Goal: Transaction & Acquisition: Purchase product/service

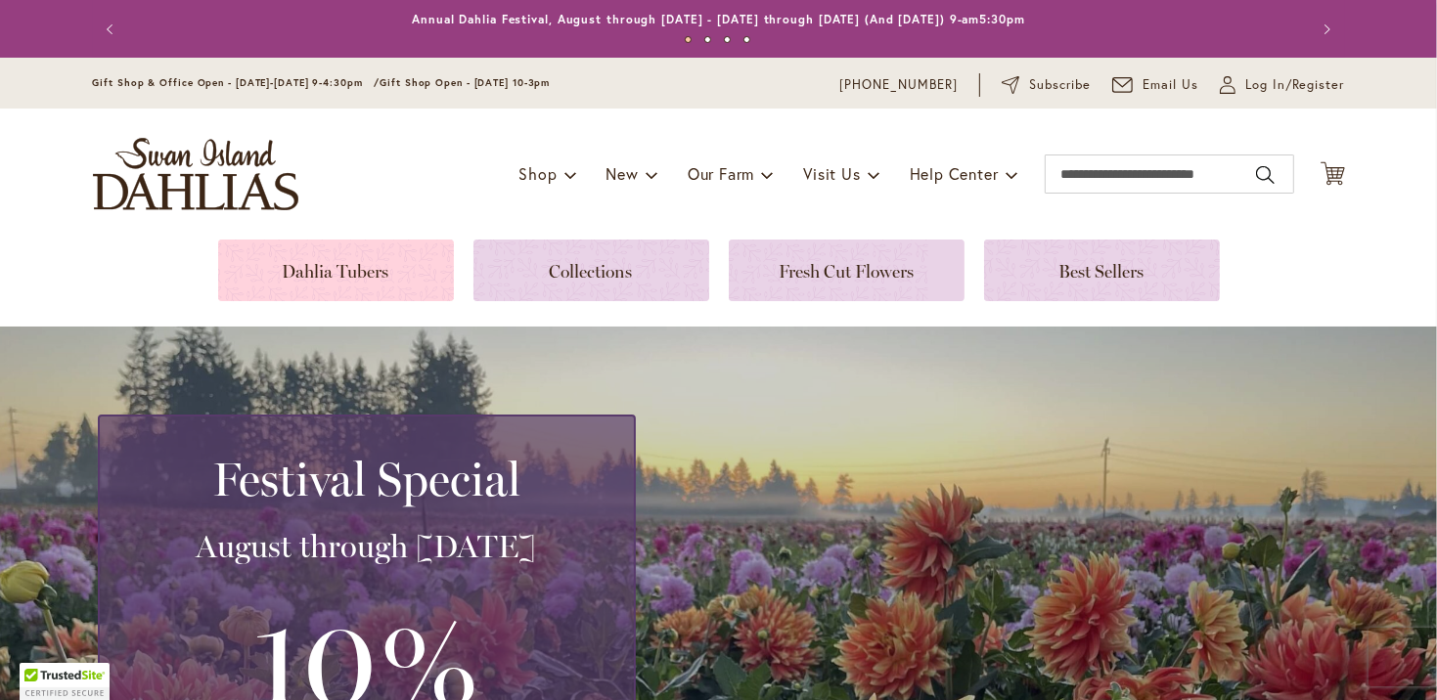
click at [344, 271] on link at bounding box center [336, 271] width 236 height 62
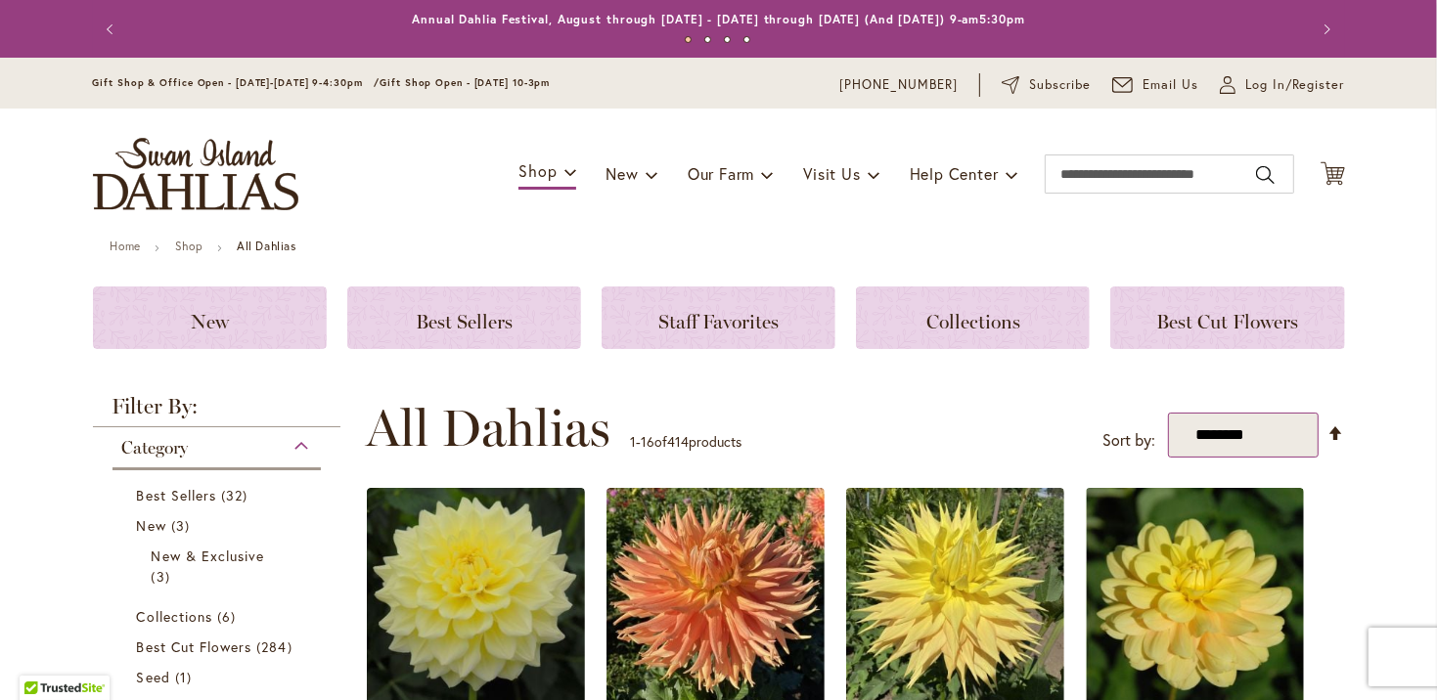
click at [1280, 437] on select "**********" at bounding box center [1243, 435] width 151 height 45
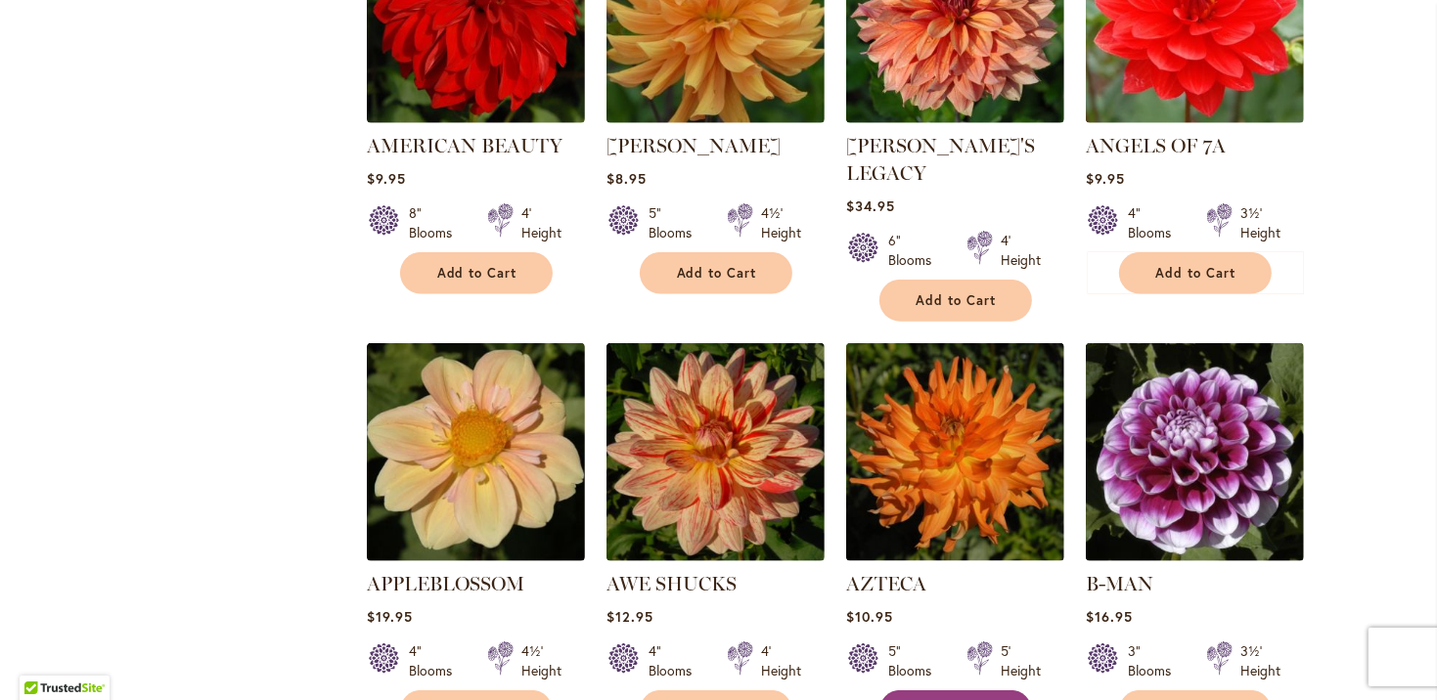
scroll to position [1760, 0]
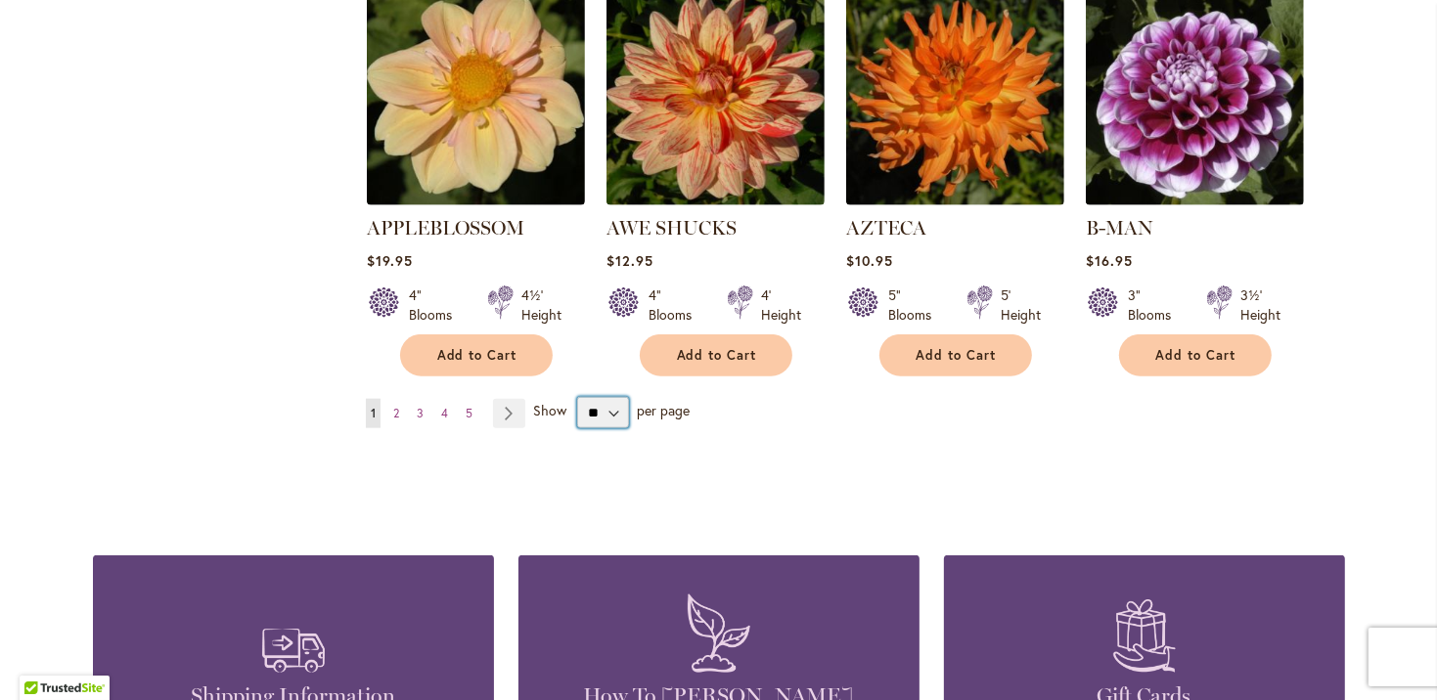
click at [612, 397] on select "** ** ** **" at bounding box center [603, 412] width 52 height 31
select select "**"
click at [577, 397] on select "** ** ** **" at bounding box center [603, 412] width 52 height 31
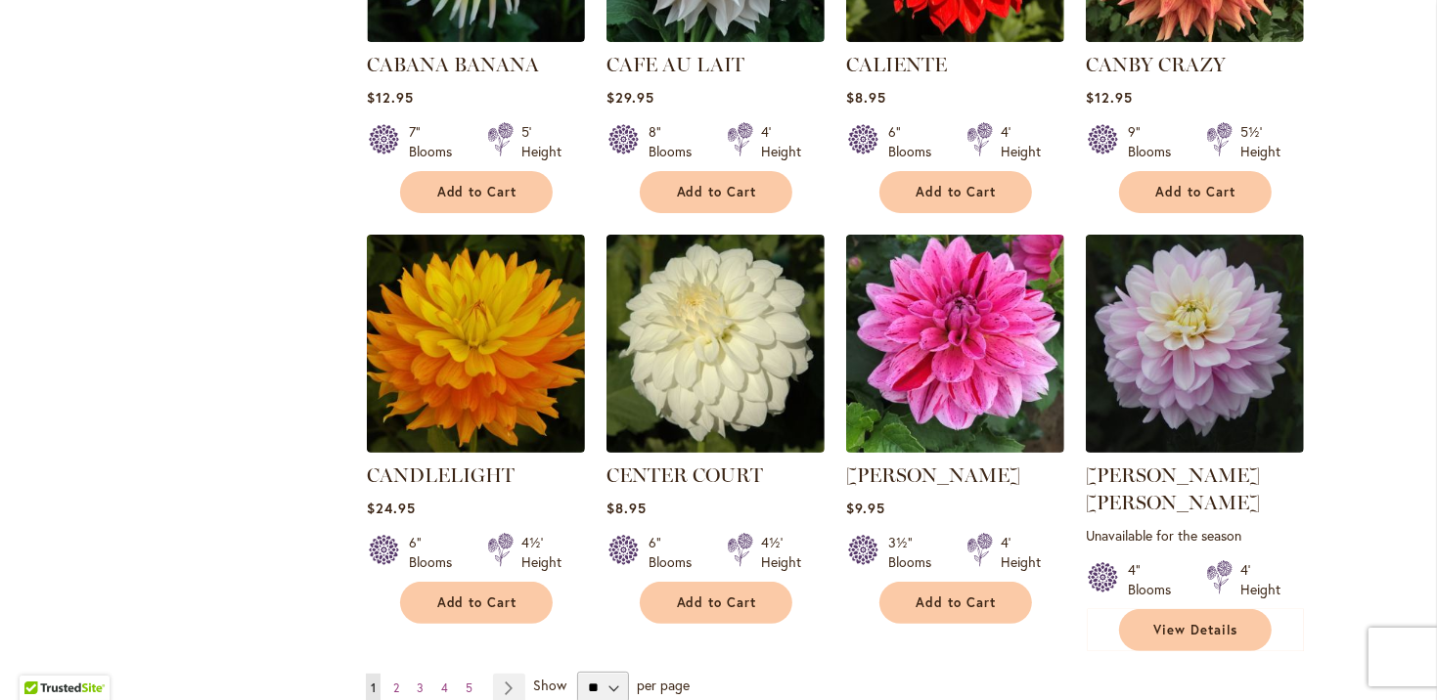
scroll to position [6553, 0]
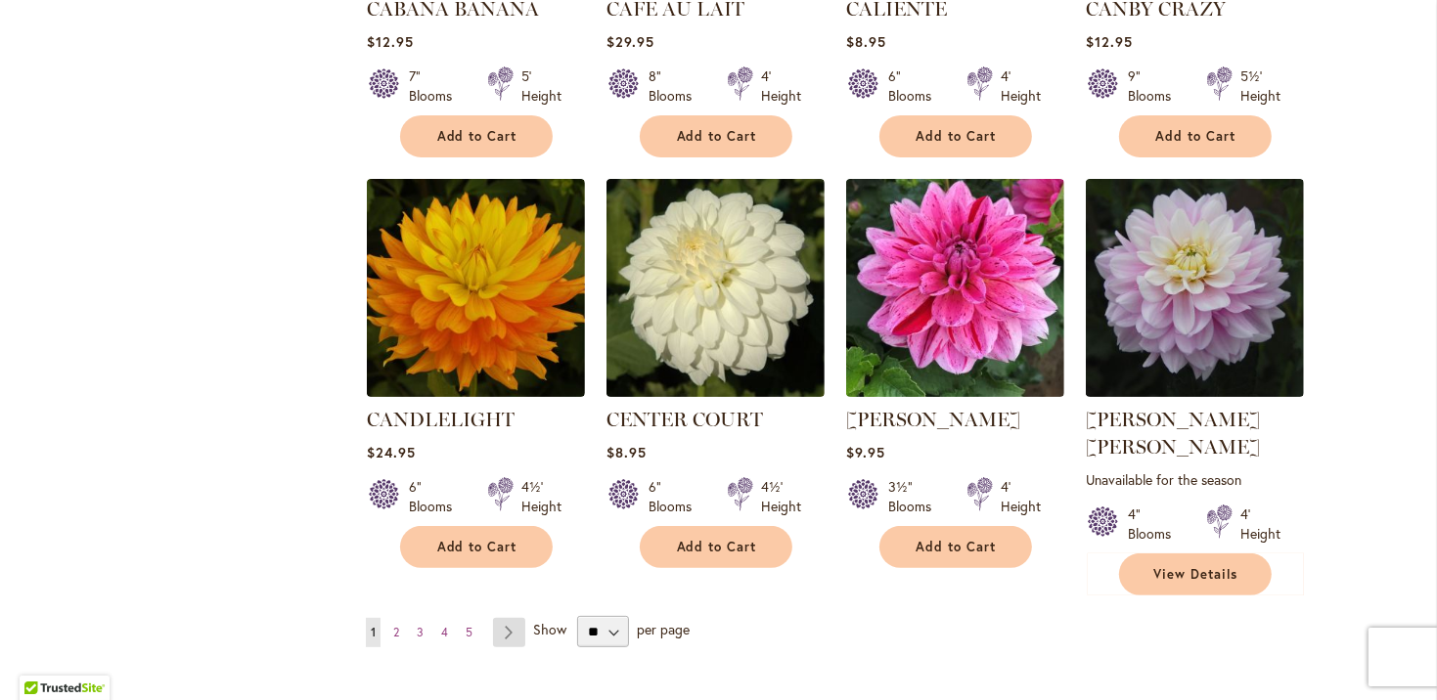
click at [498, 618] on link "Page Next" at bounding box center [509, 632] width 32 height 29
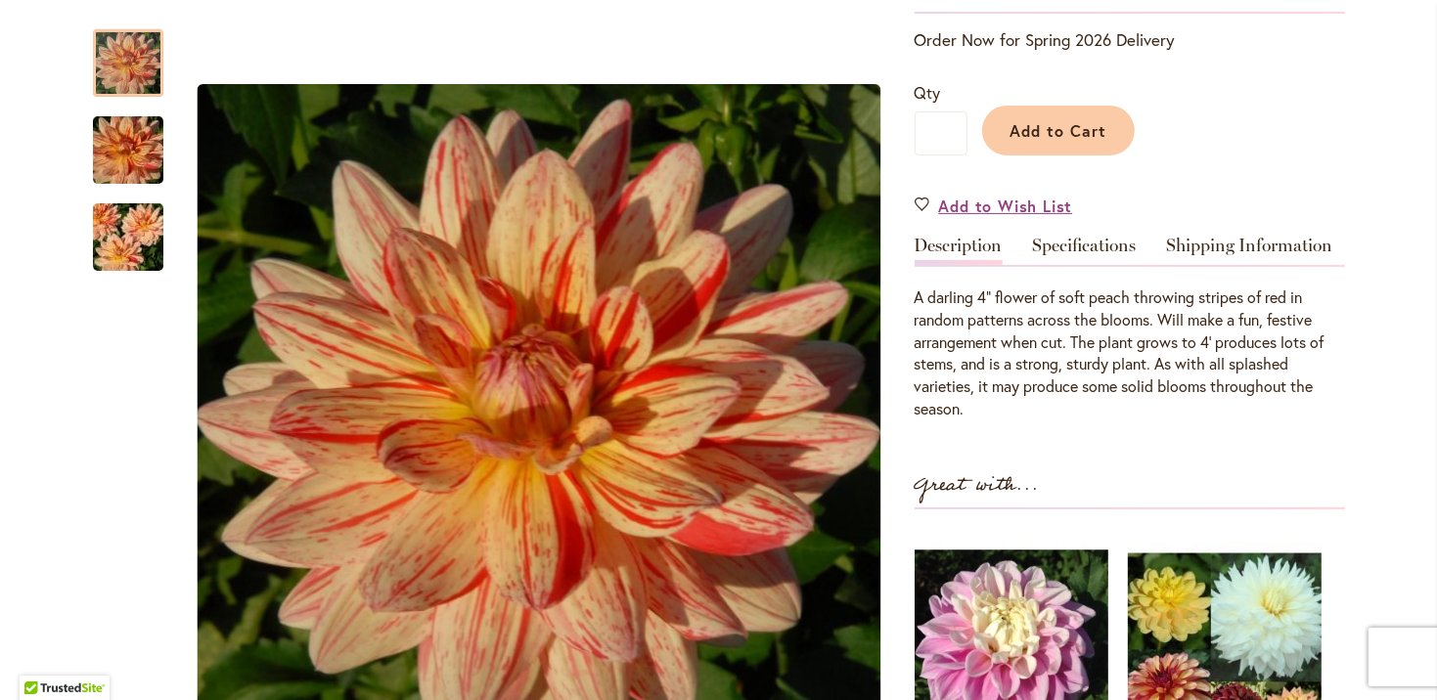
scroll to position [489, 0]
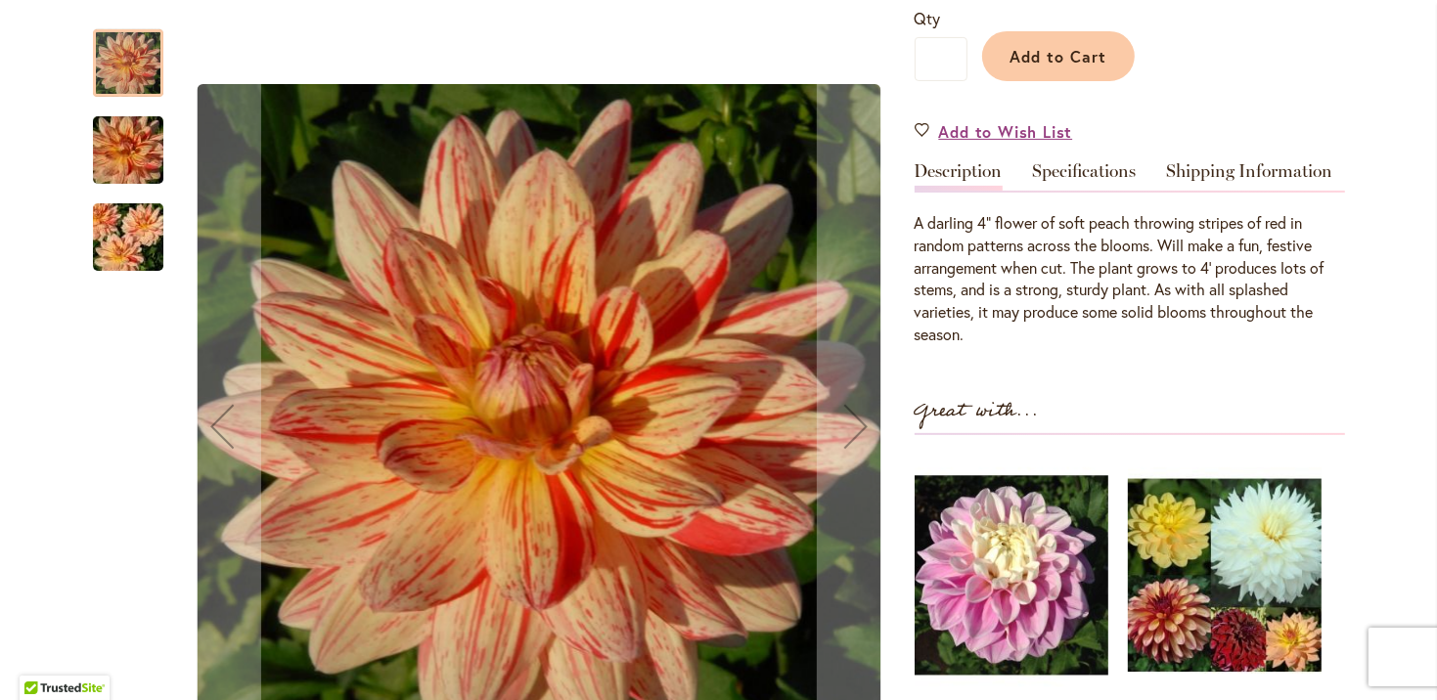
click at [126, 148] on img "AWE SHUCKS" at bounding box center [128, 151] width 141 height 94
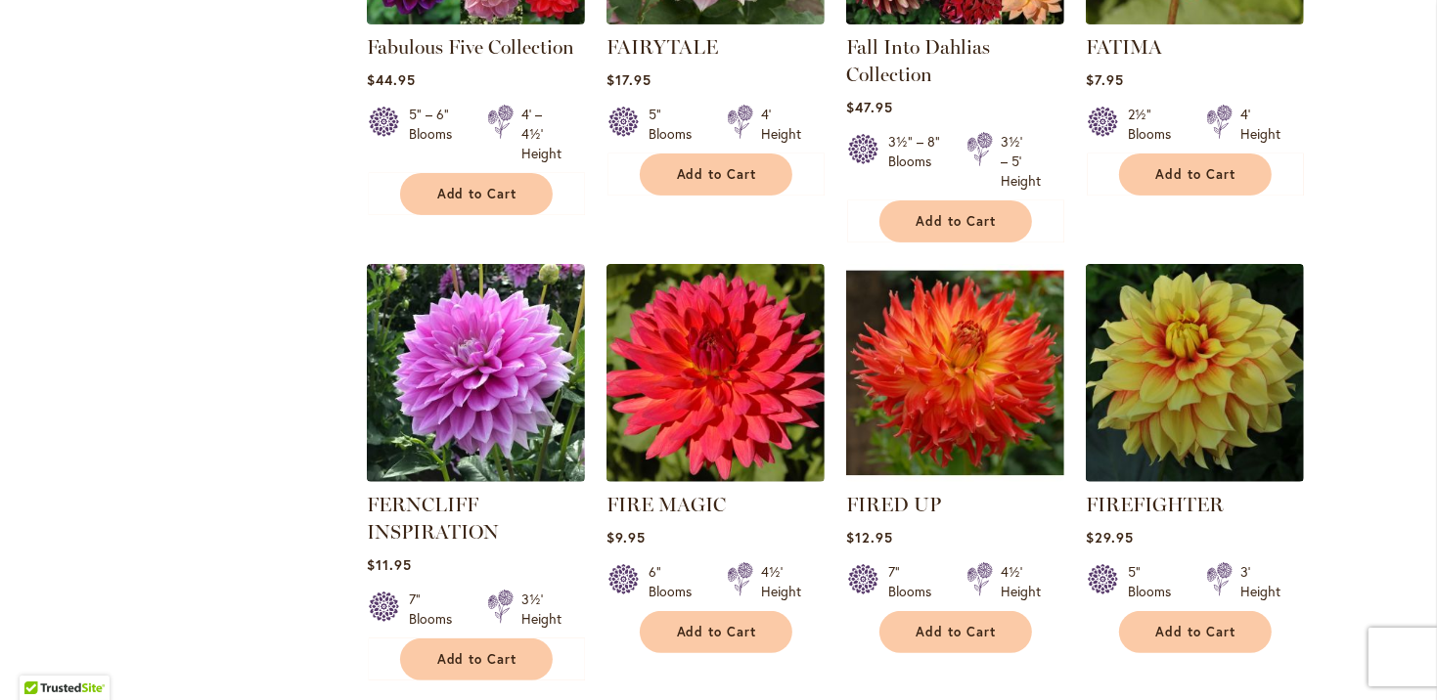
scroll to position [6672, 0]
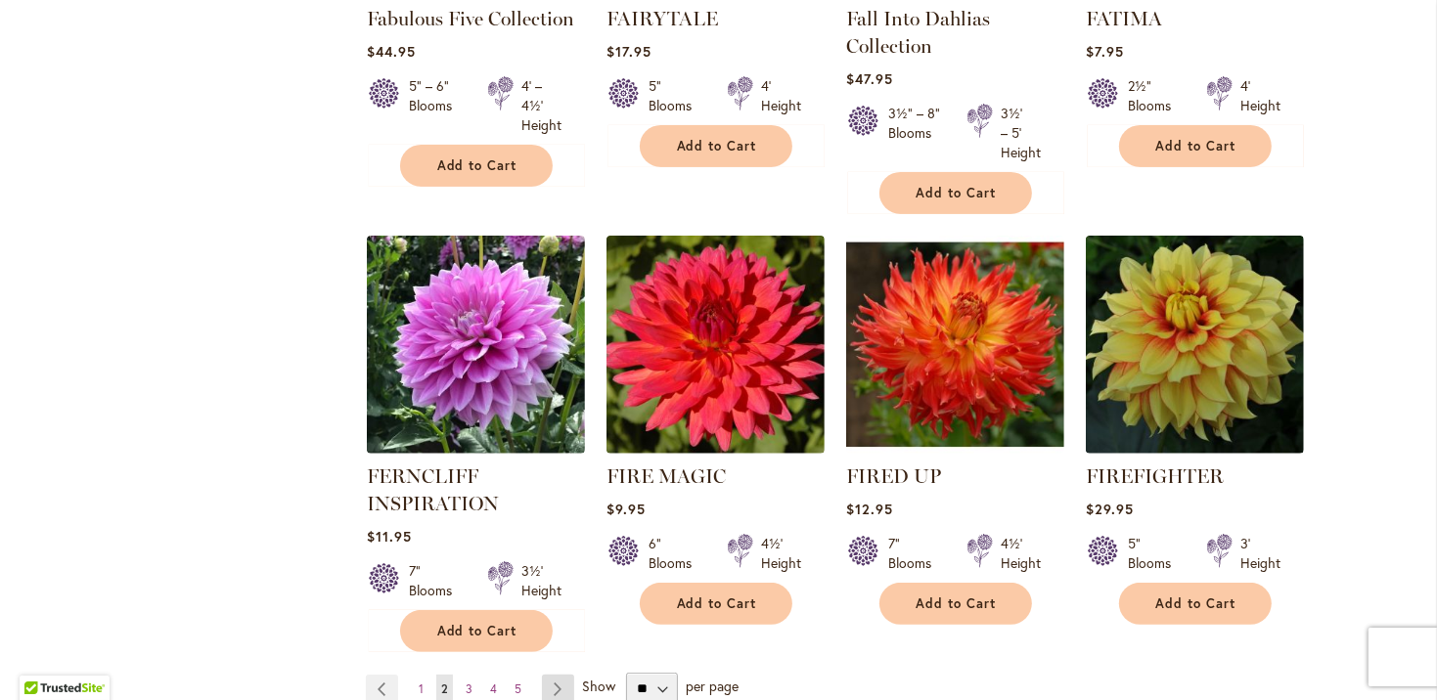
click at [554, 675] on link "Page Next" at bounding box center [558, 689] width 32 height 29
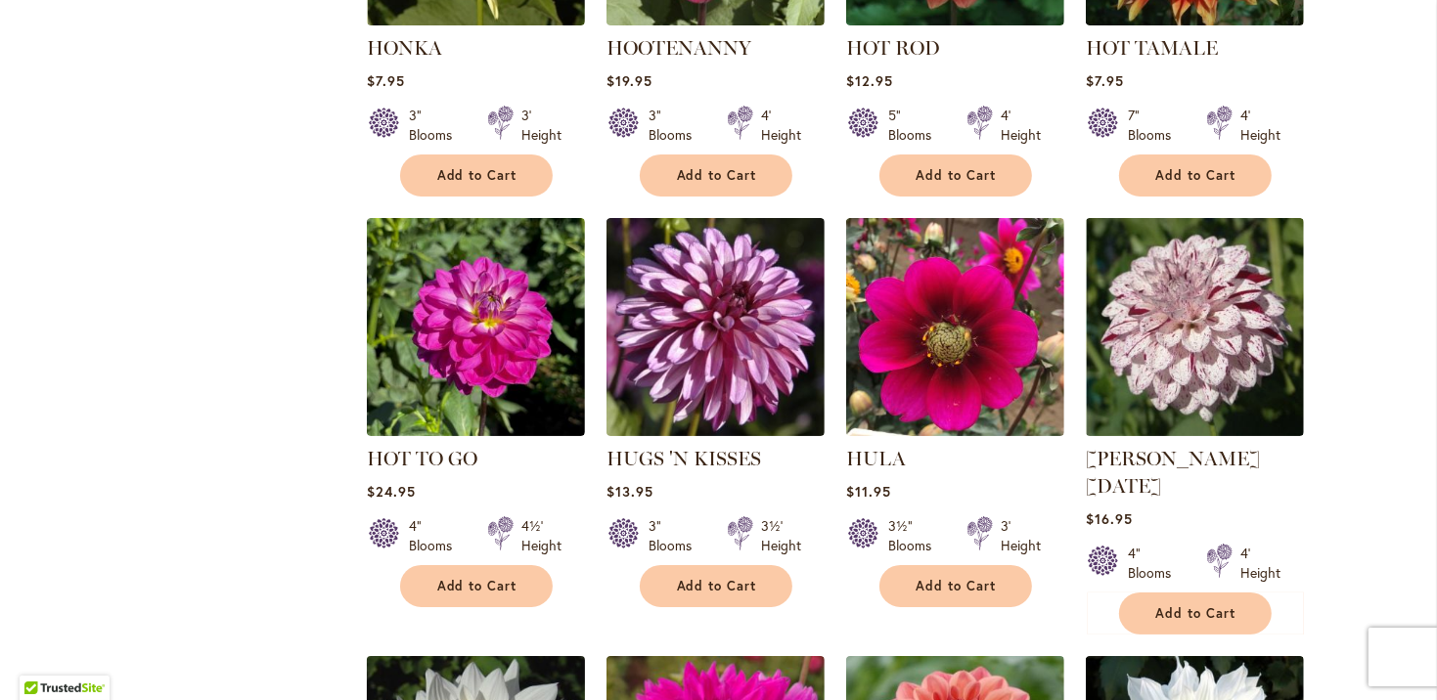
scroll to position [6846, 0]
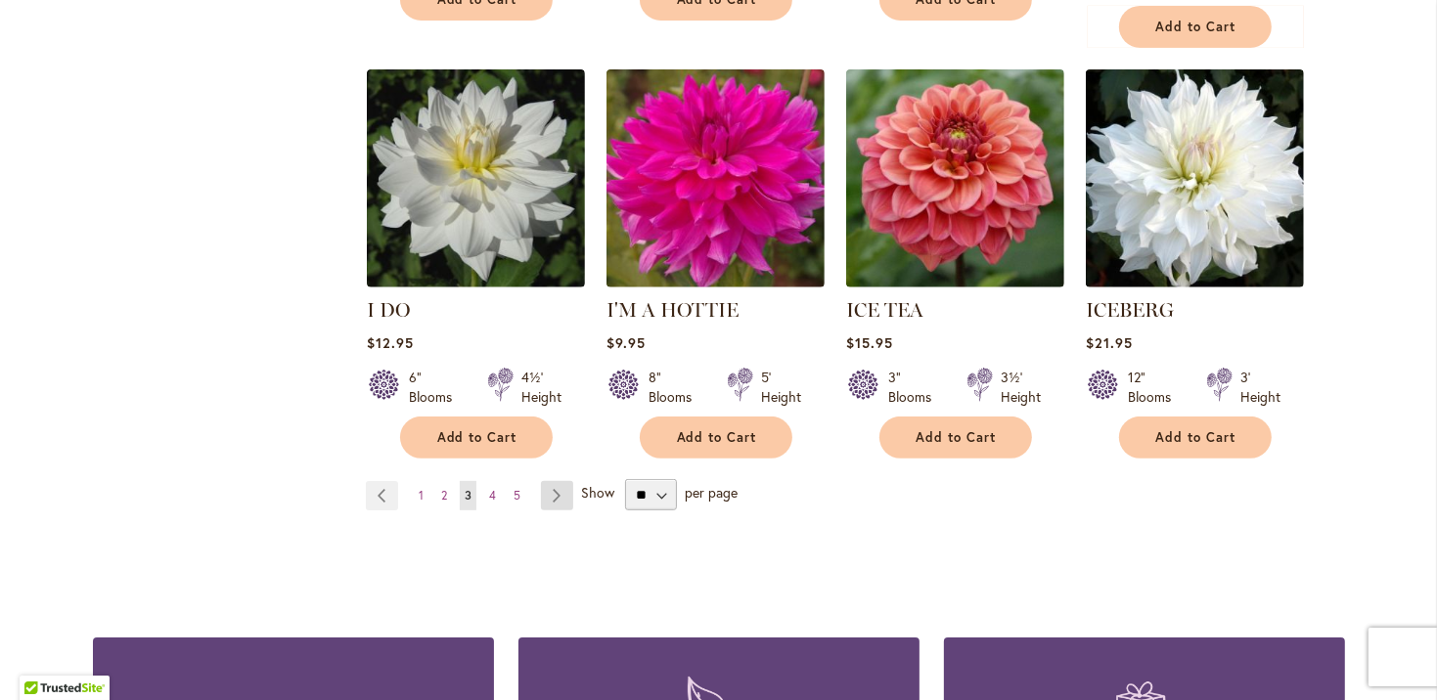
click at [548, 481] on link "Page Next" at bounding box center [557, 495] width 32 height 29
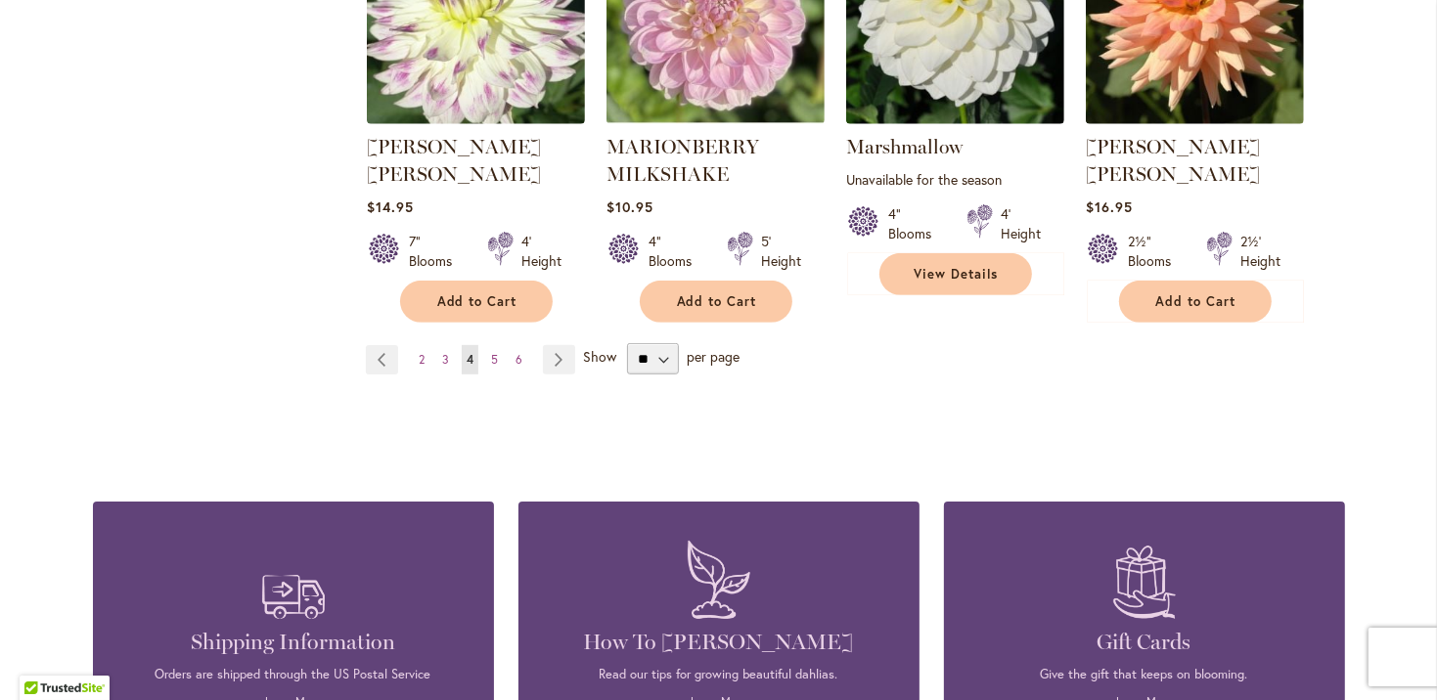
scroll to position [6944, 0]
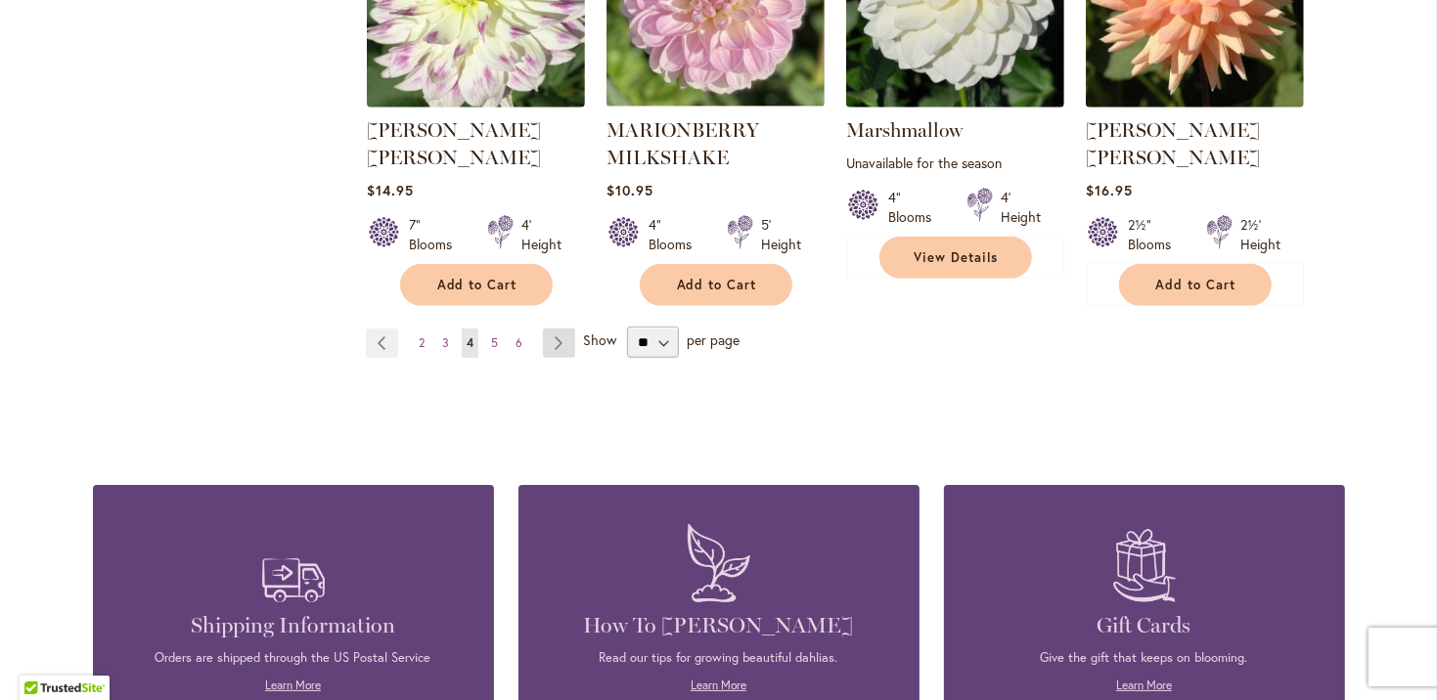
click at [544, 329] on link "Page Next" at bounding box center [559, 343] width 32 height 29
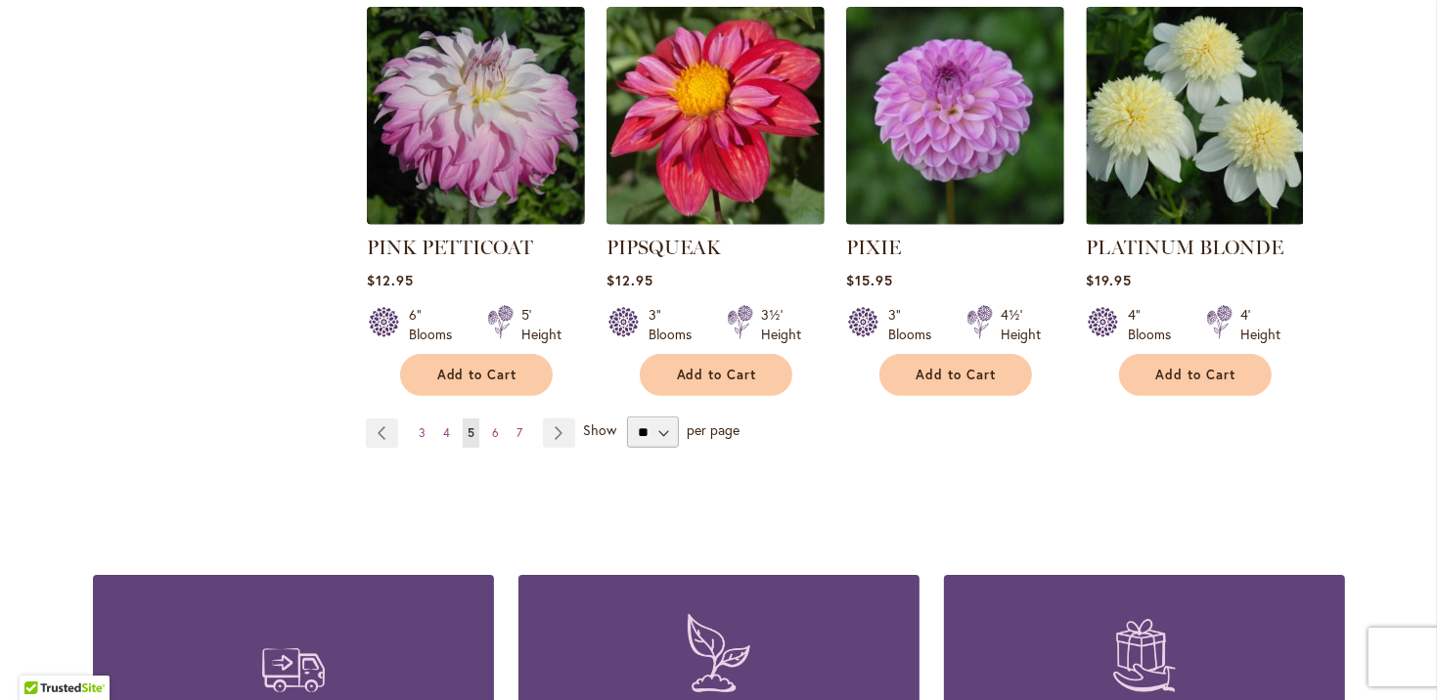
scroll to position [6846, 0]
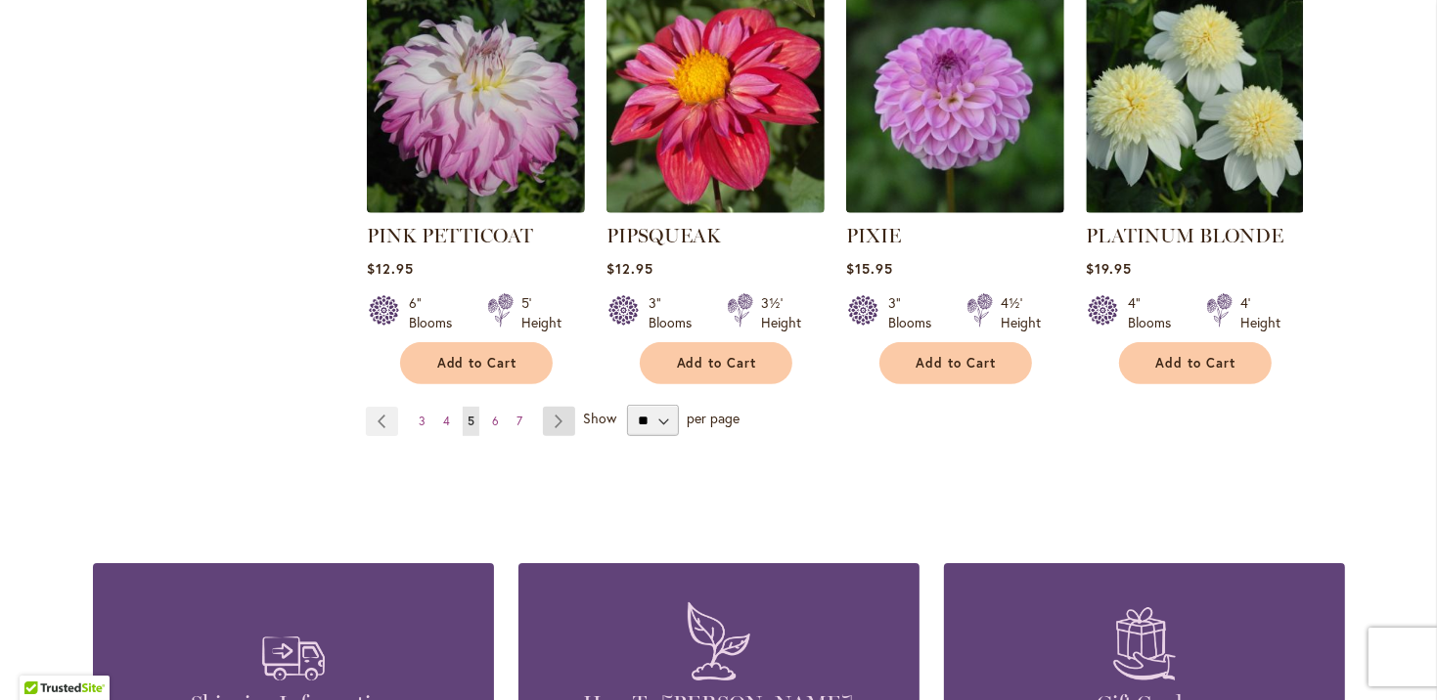
click at [555, 407] on link "Page Next" at bounding box center [559, 421] width 32 height 29
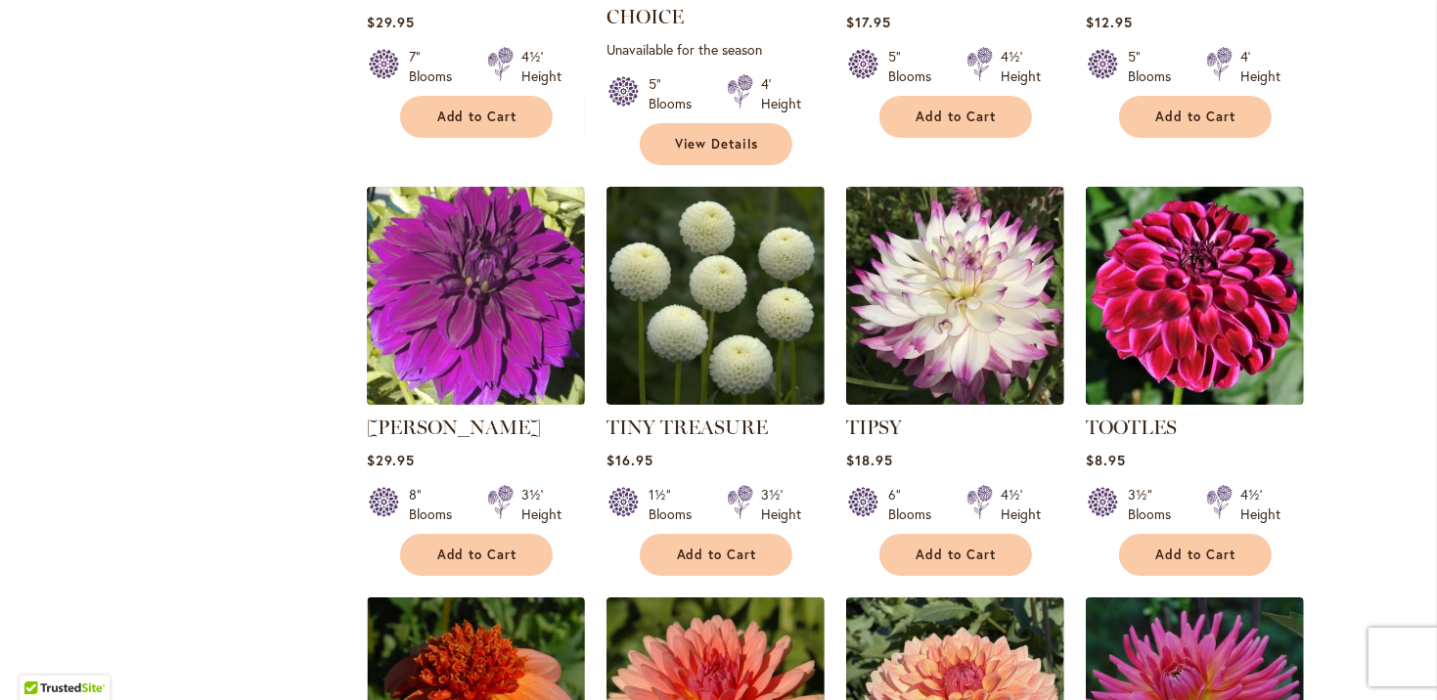
scroll to position [6651, 0]
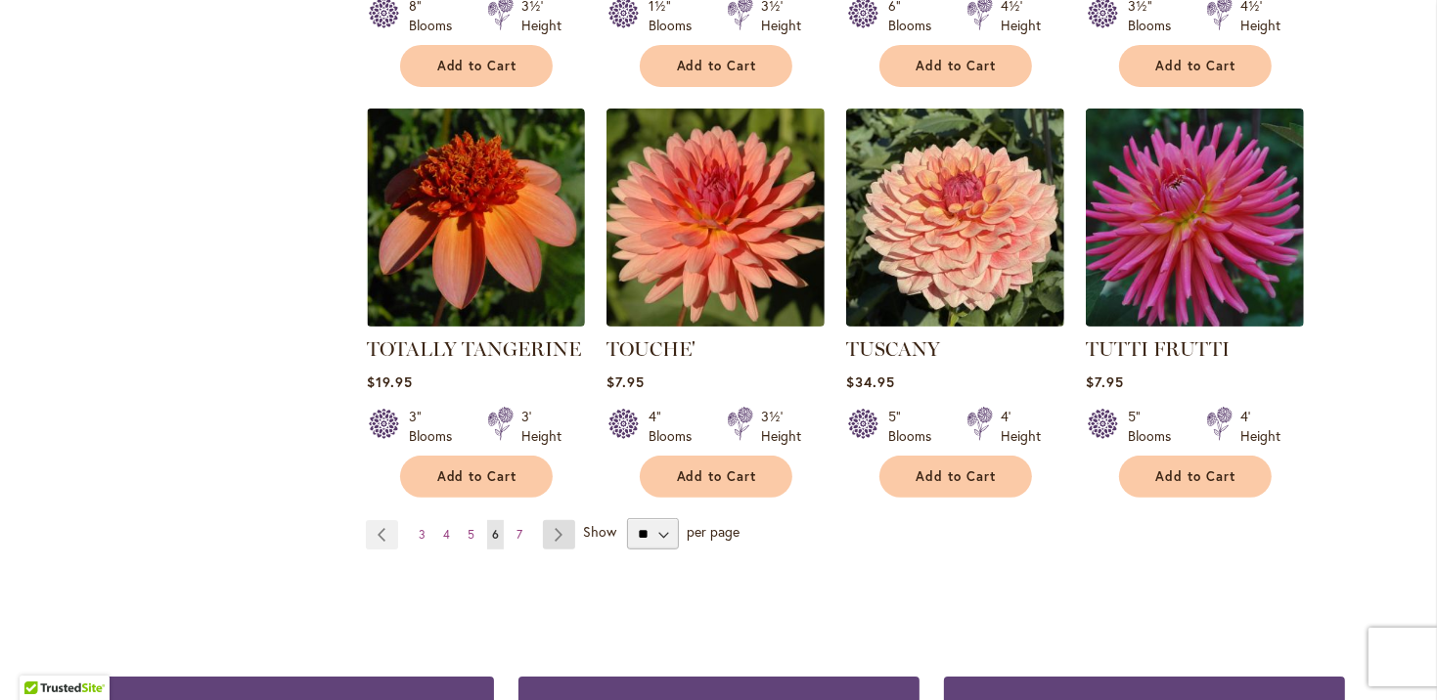
click at [550, 520] on link "Page Next" at bounding box center [559, 534] width 32 height 29
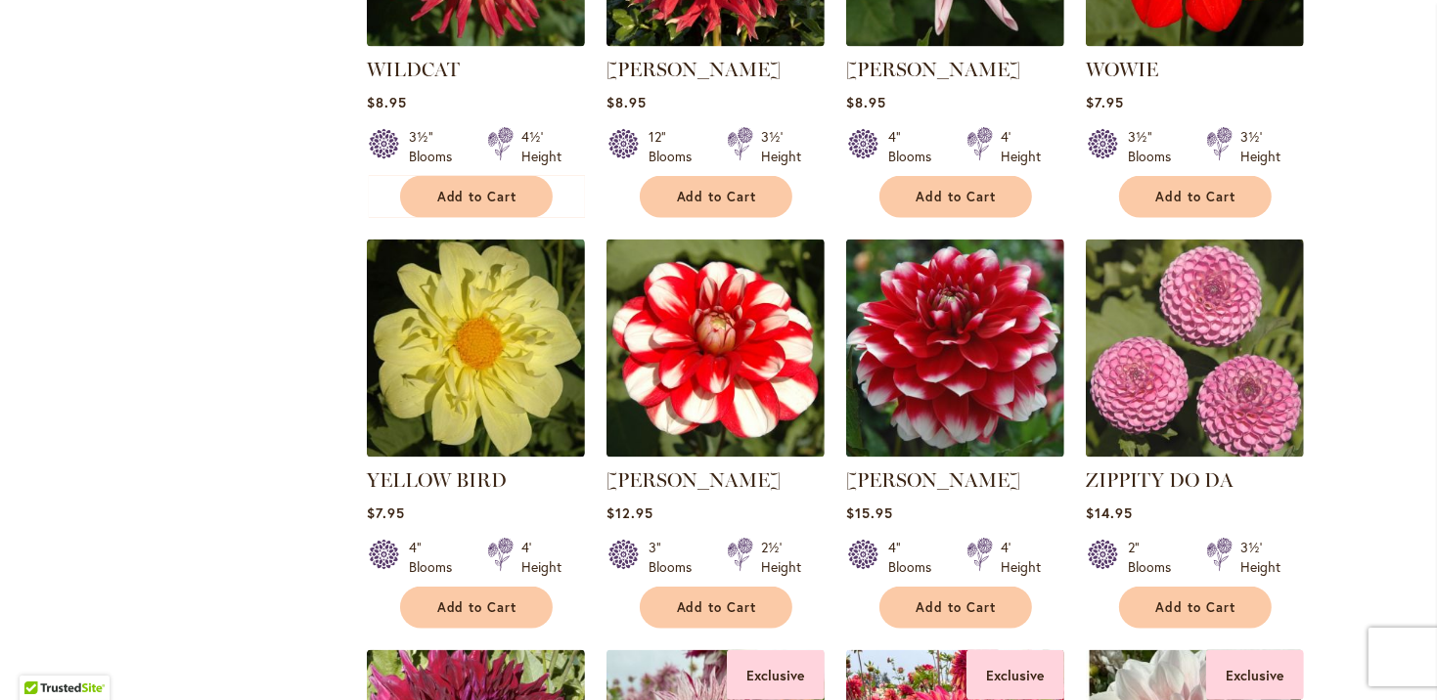
scroll to position [2641, 0]
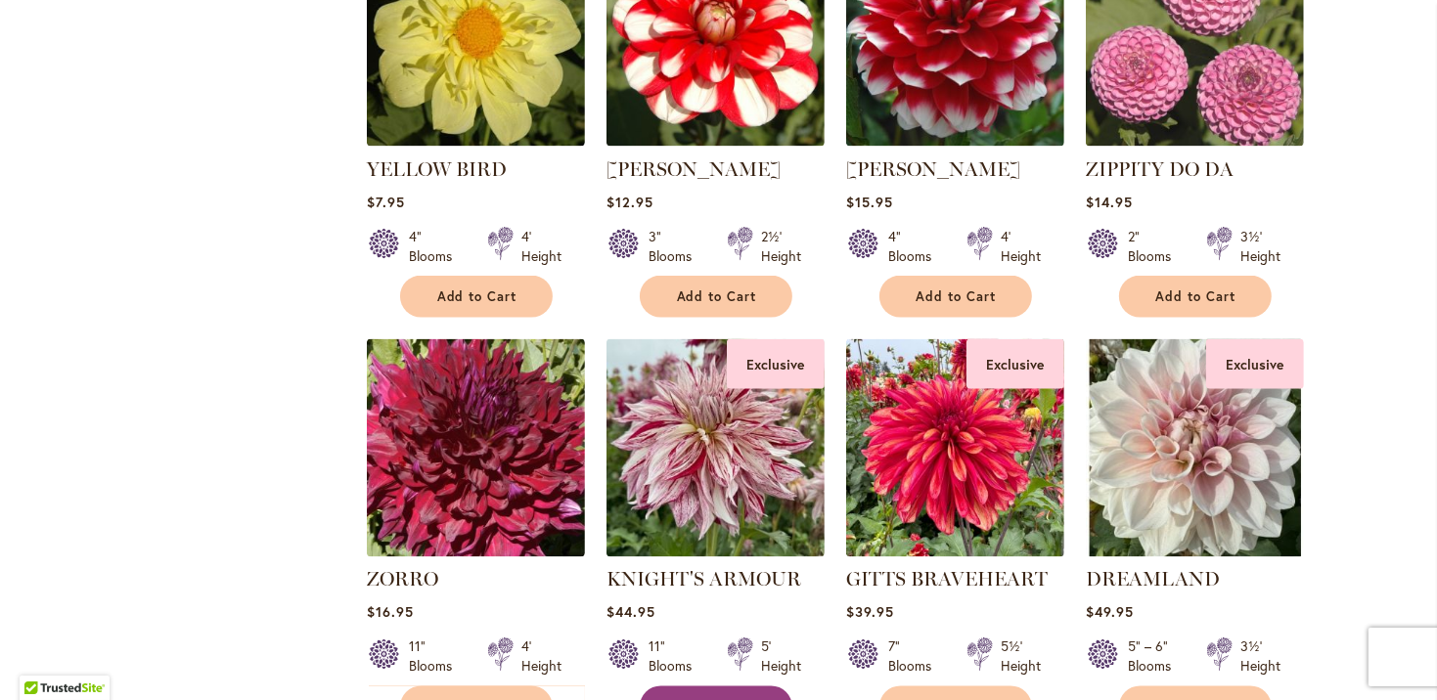
click at [695, 699] on span "Add to Cart" at bounding box center [717, 707] width 80 height 17
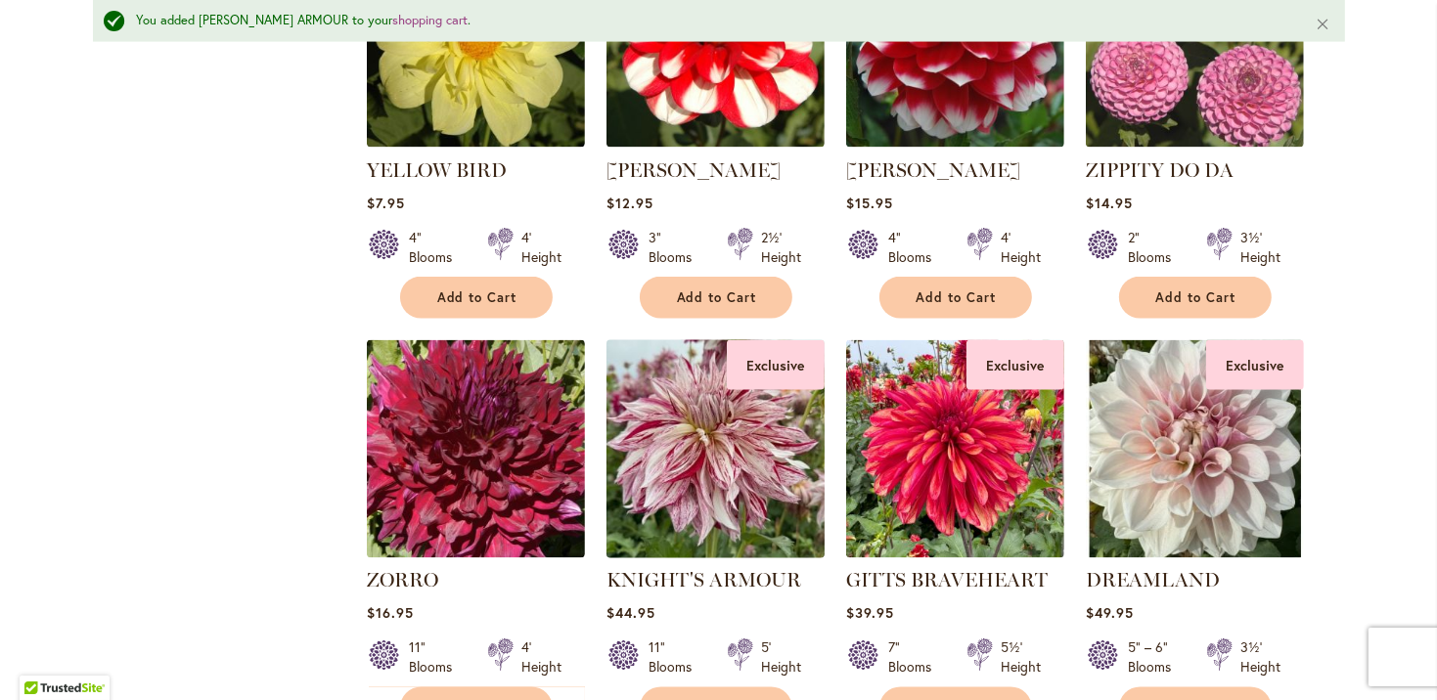
click at [689, 454] on img at bounding box center [715, 448] width 229 height 229
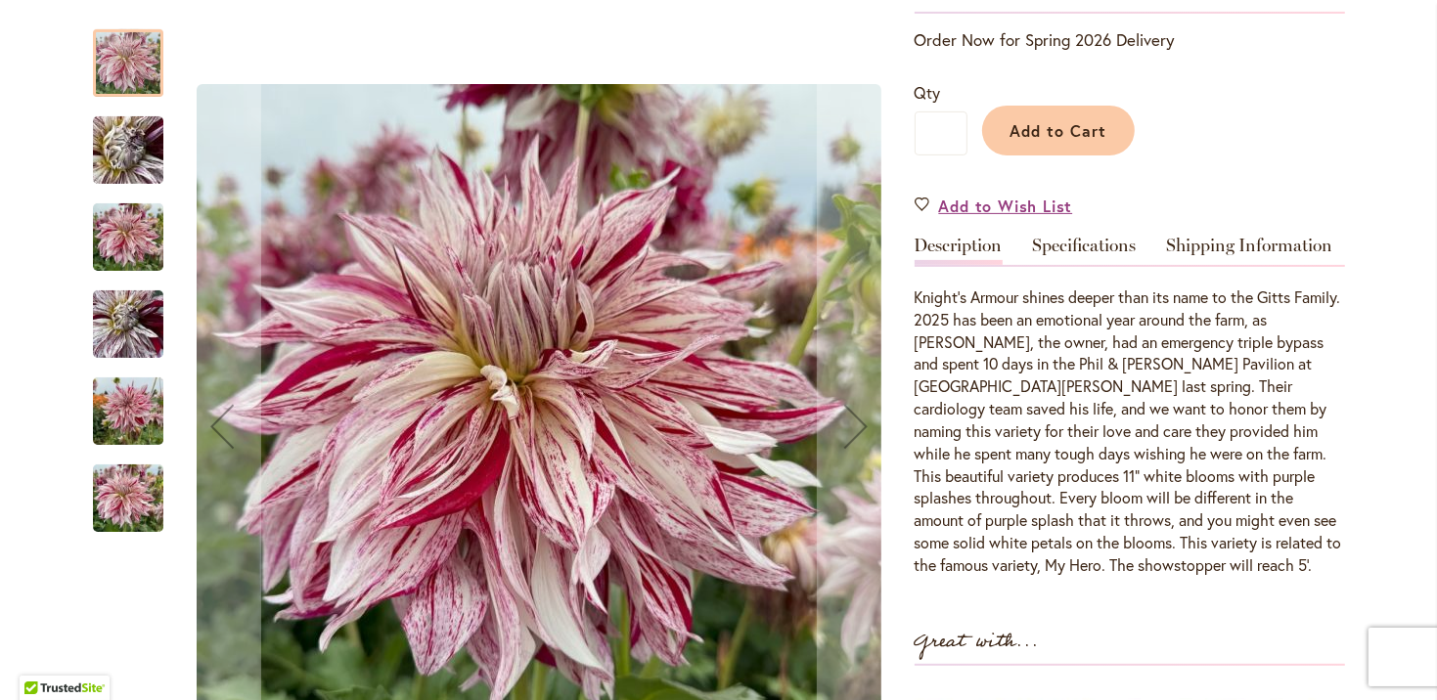
scroll to position [489, 0]
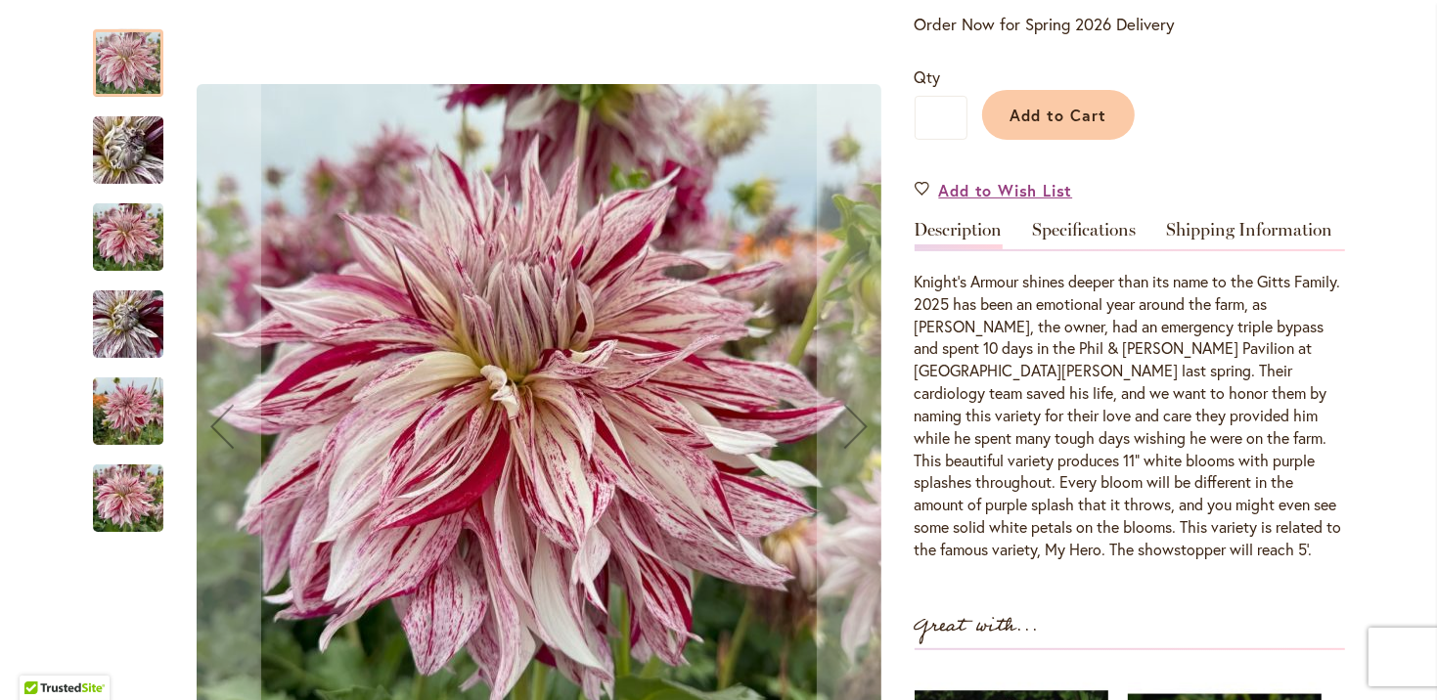
click at [660, 496] on img "KNIGHTS ARMOUR" at bounding box center [539, 426] width 685 height 685
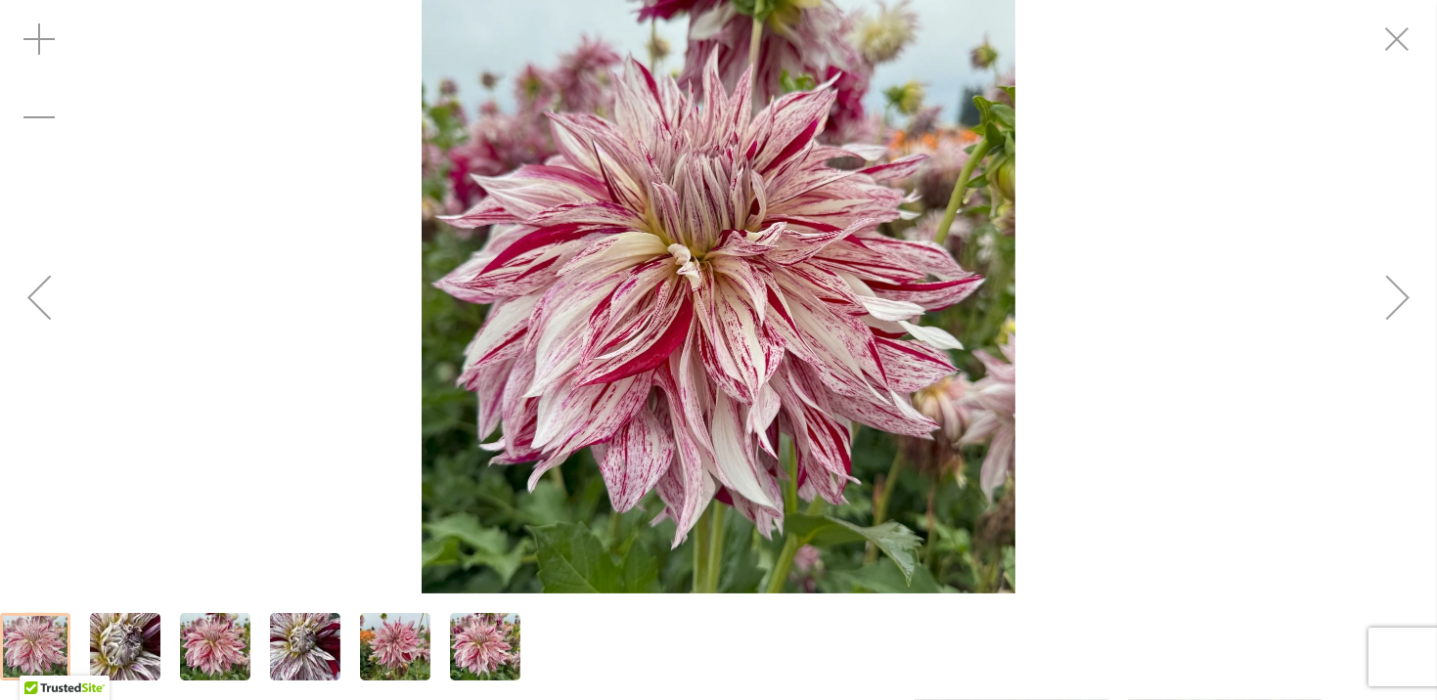
click at [1393, 301] on div "Next" at bounding box center [1398, 297] width 78 height 78
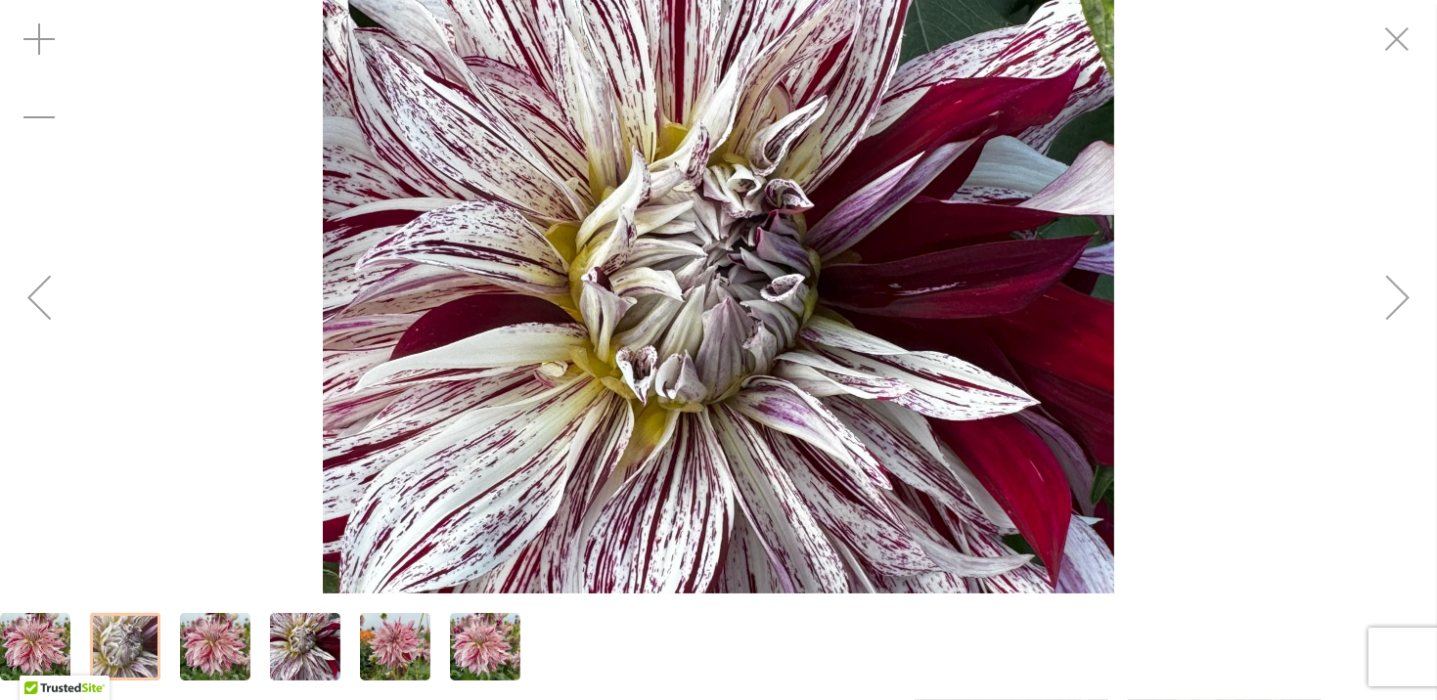
click at [1393, 301] on div "Next" at bounding box center [1398, 297] width 78 height 78
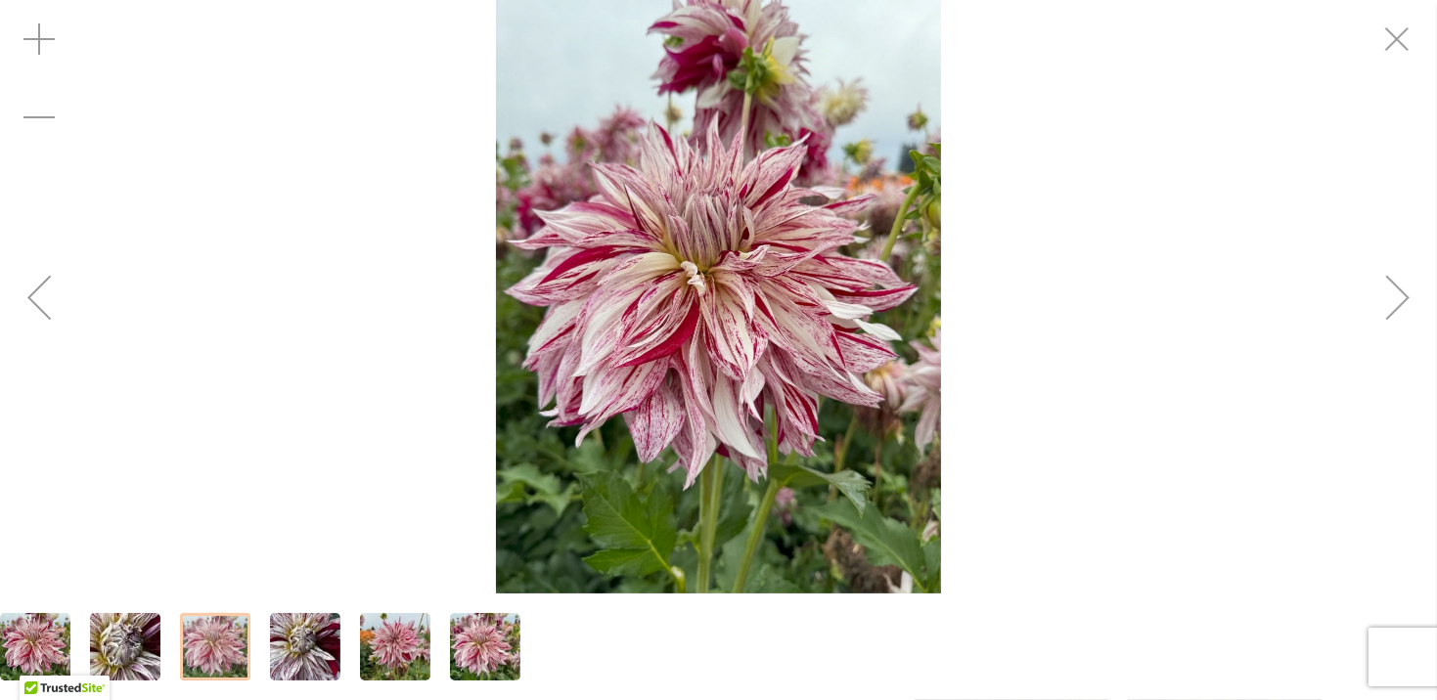
click at [1393, 301] on div "Next" at bounding box center [1398, 297] width 78 height 78
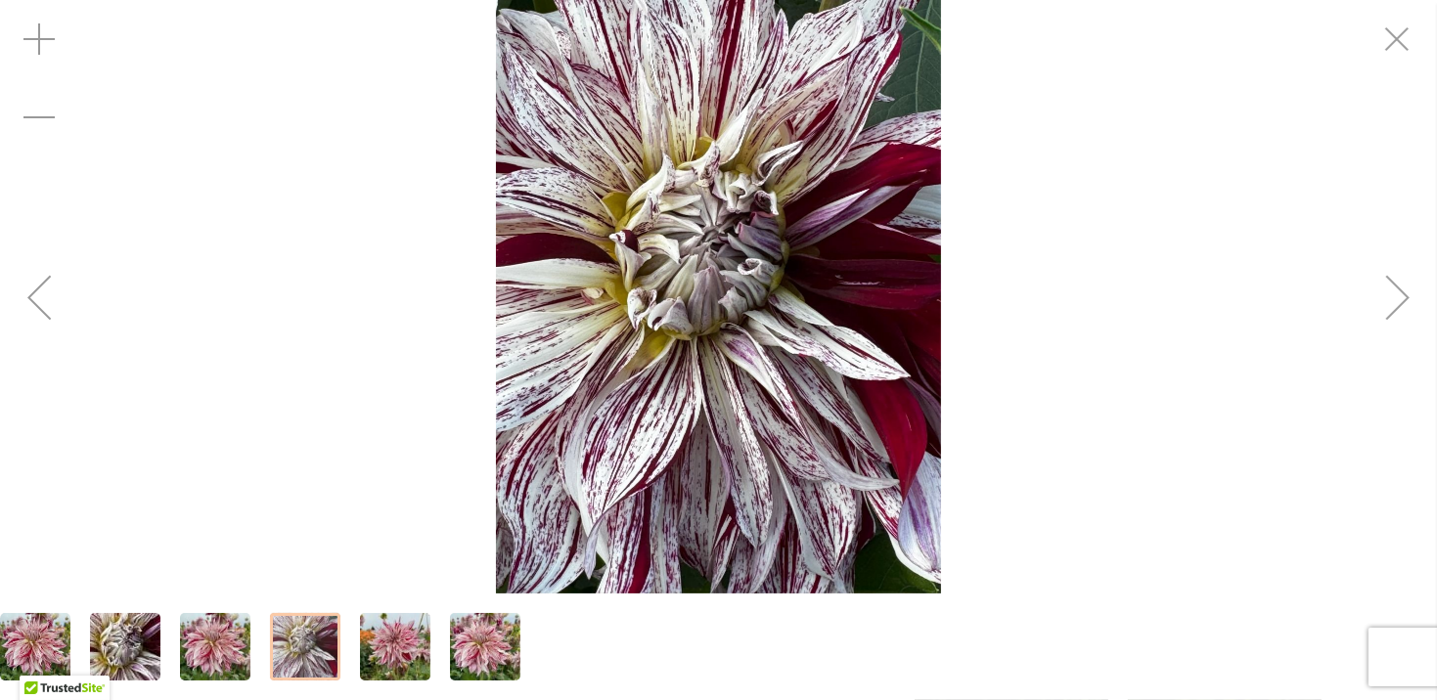
click at [1393, 301] on div "Next" at bounding box center [1398, 297] width 78 height 78
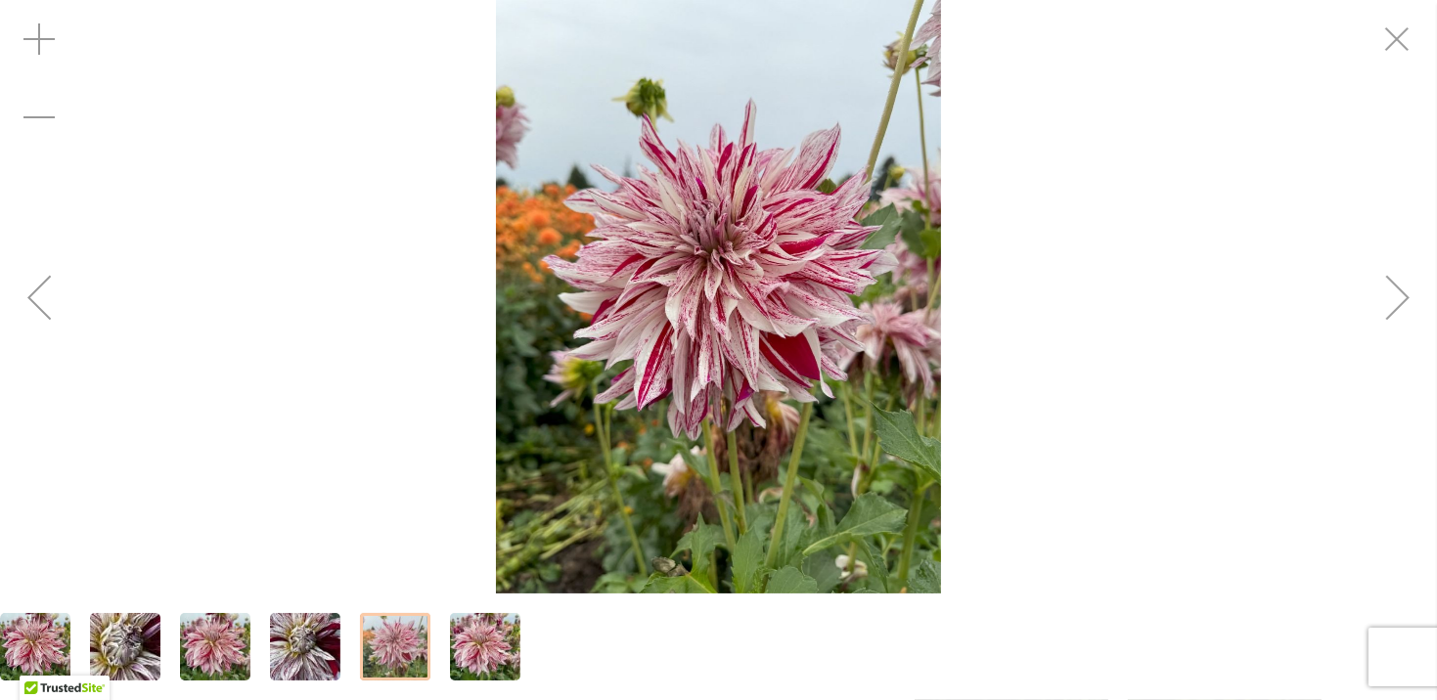
click at [1393, 301] on div "Next" at bounding box center [1398, 297] width 78 height 78
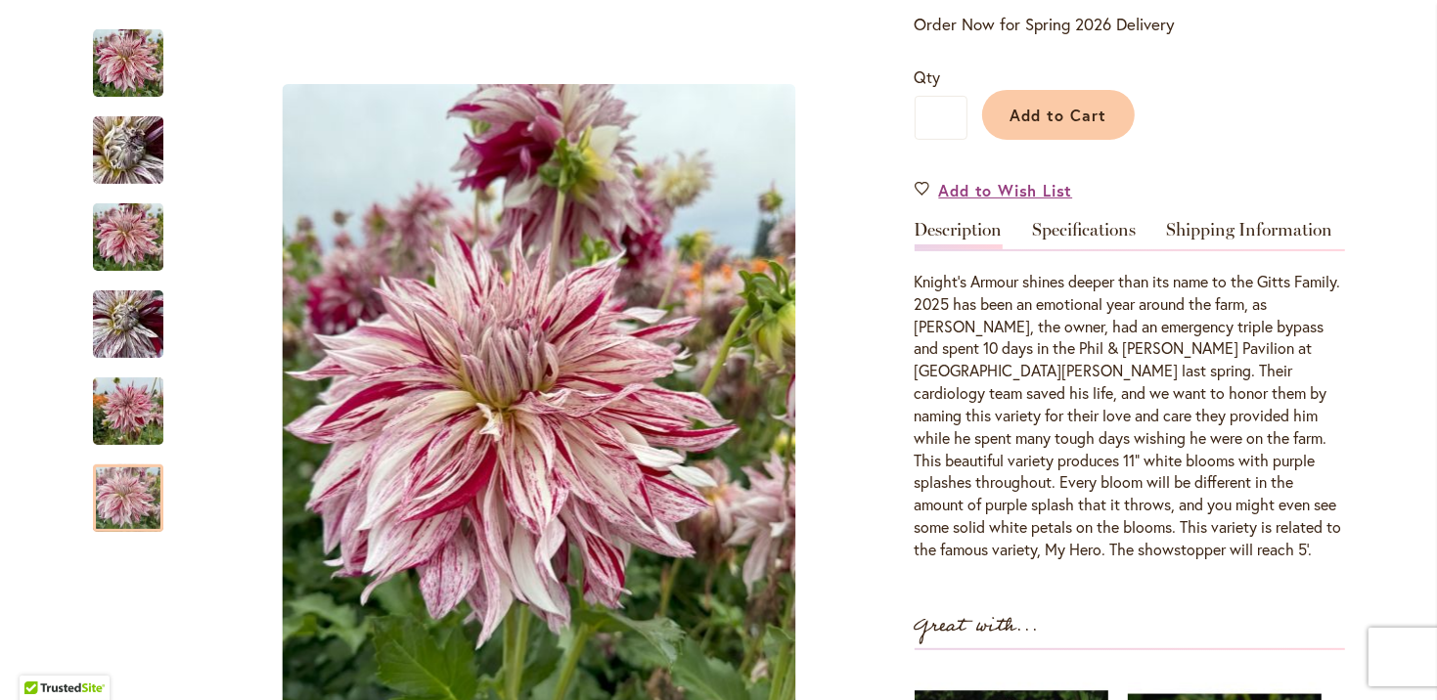
scroll to position [499, 0]
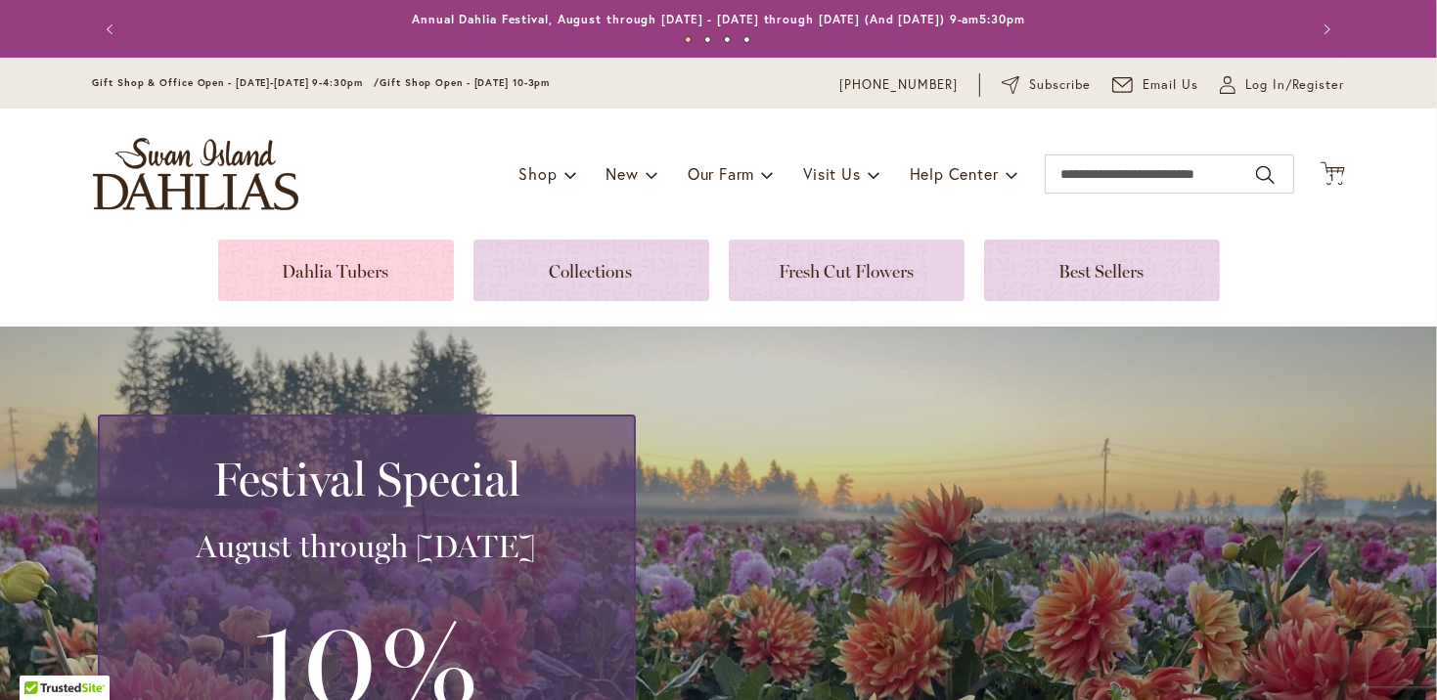
click at [351, 262] on link at bounding box center [336, 271] width 236 height 62
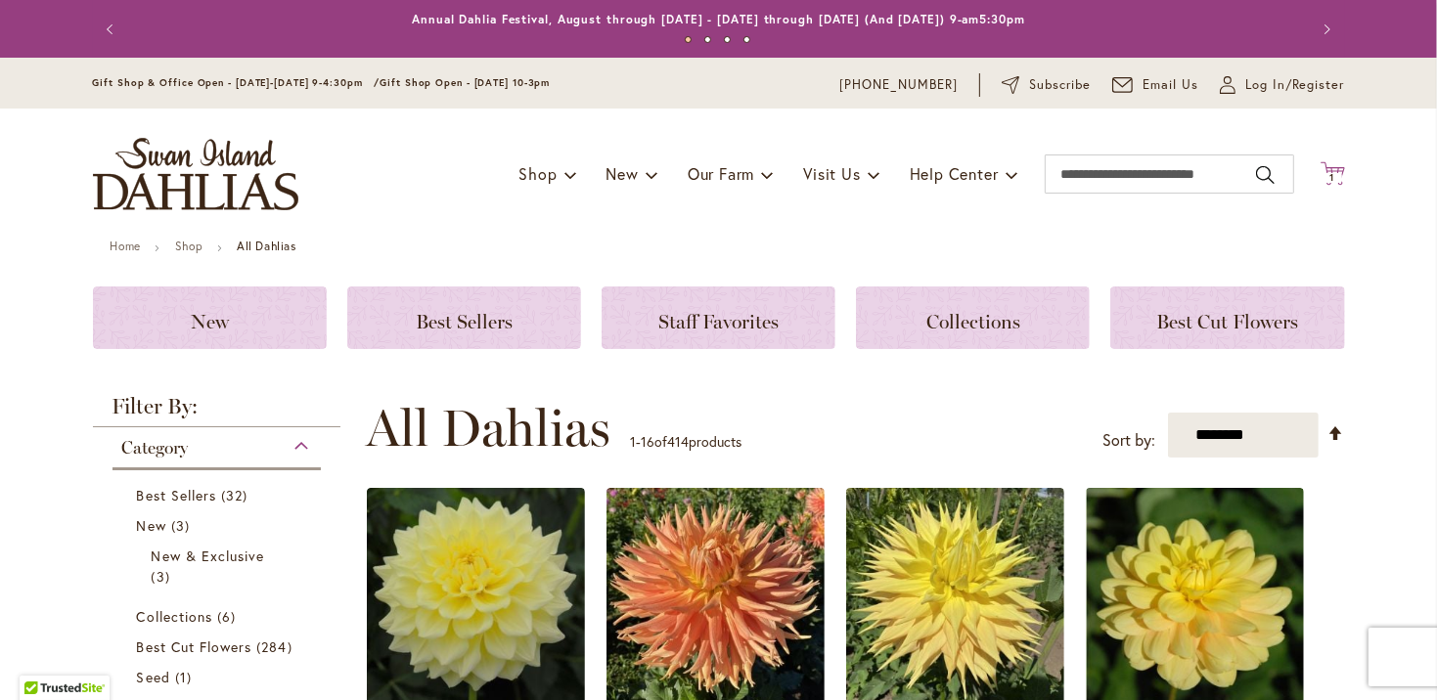
click at [1322, 168] on icon "Cart .cls-1 { fill: #231f20; }" at bounding box center [1332, 173] width 24 height 24
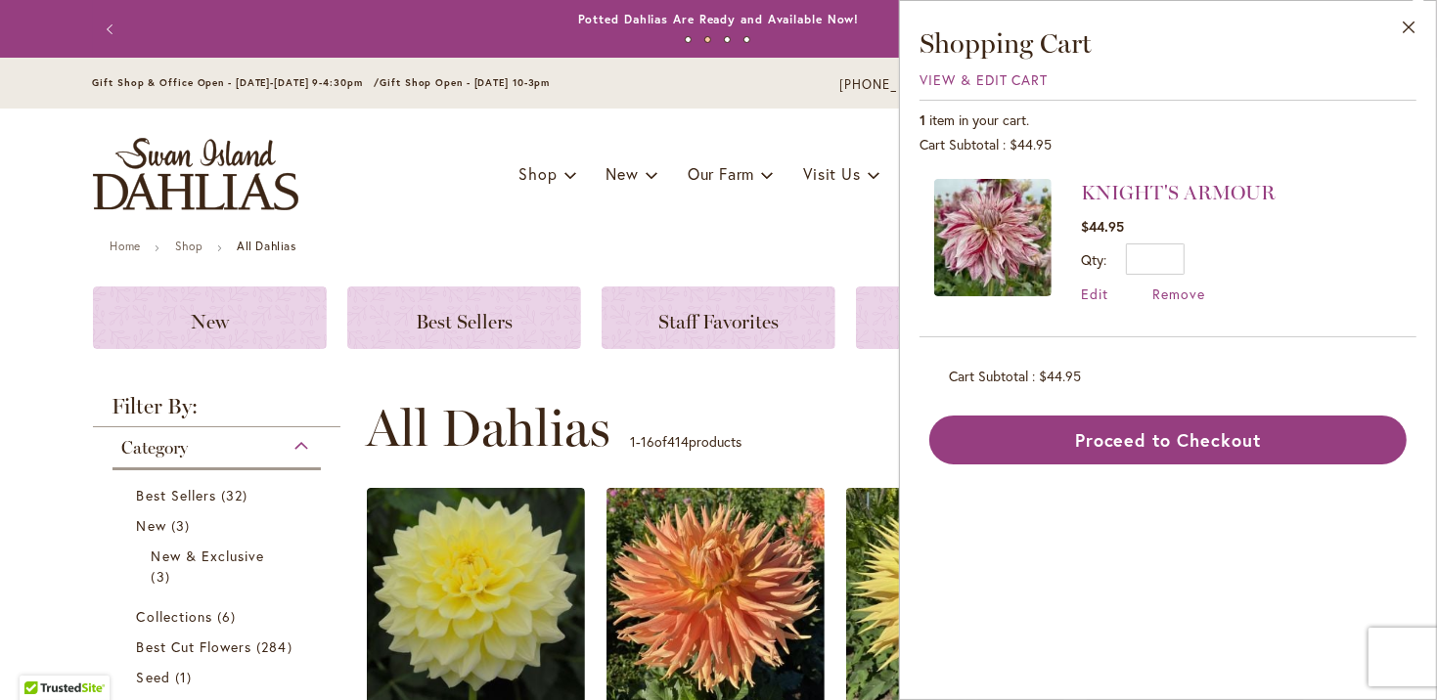
click at [410, 207] on div "Toggle Nav Shop Dahlia Tubers Collections Fresh Cut Dahlias Gardening Supplies …" at bounding box center [718, 174] width 1291 height 131
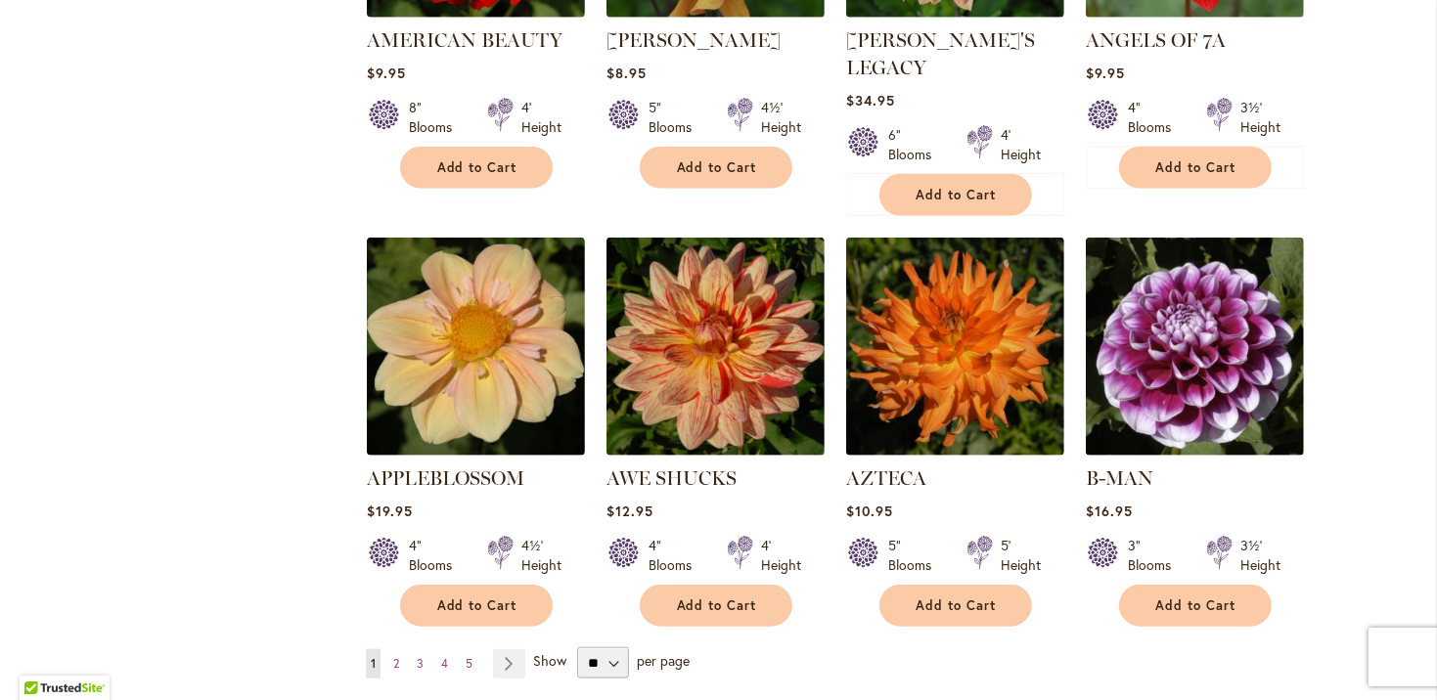
scroll to position [1565, 0]
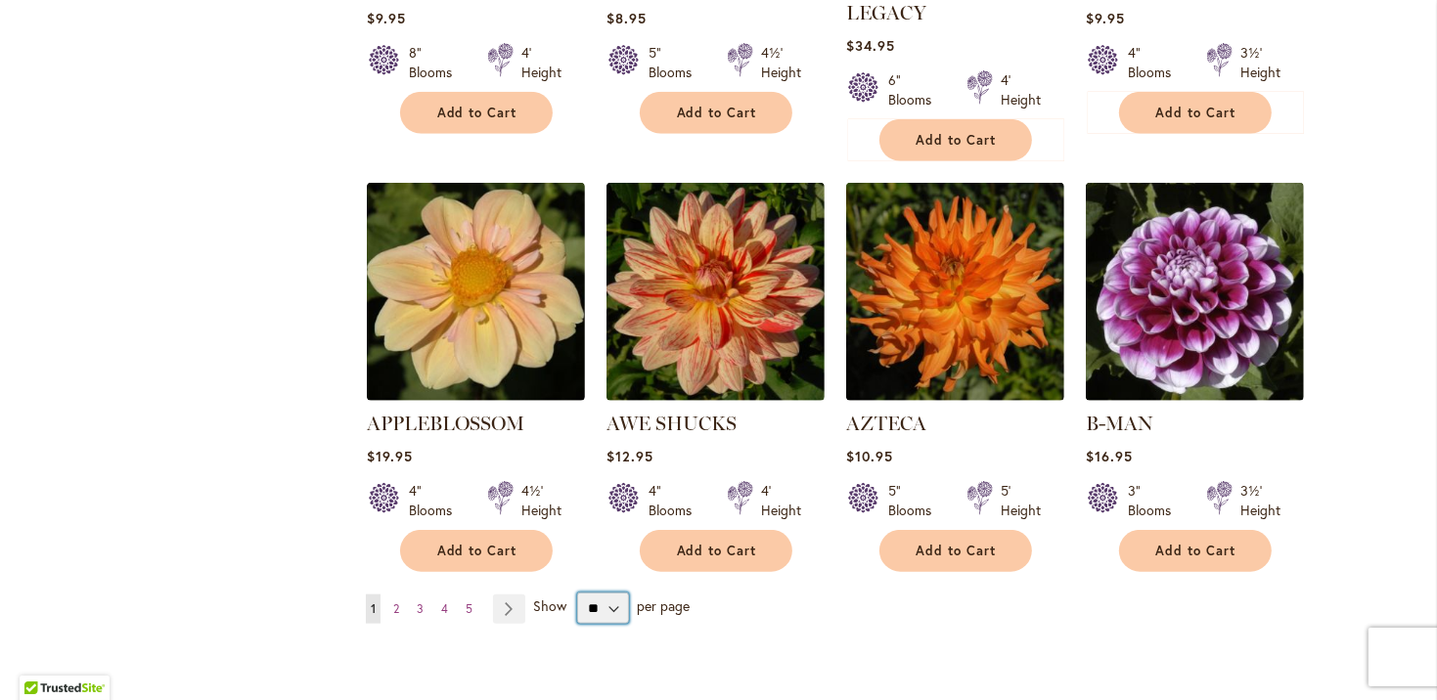
click at [605, 593] on select "** ** ** **" at bounding box center [603, 608] width 52 height 31
select select "**"
click at [577, 593] on select "** ** ** **" at bounding box center [603, 608] width 52 height 31
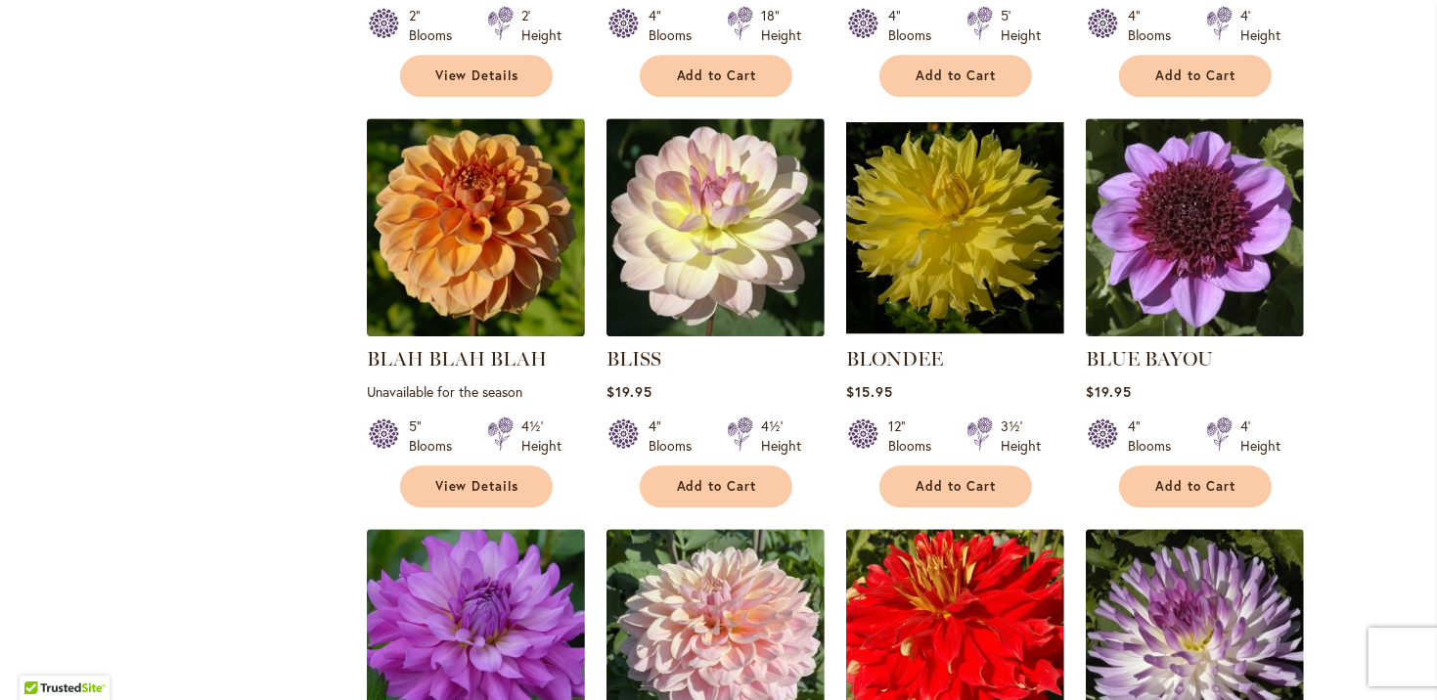
scroll to position [4303, 0]
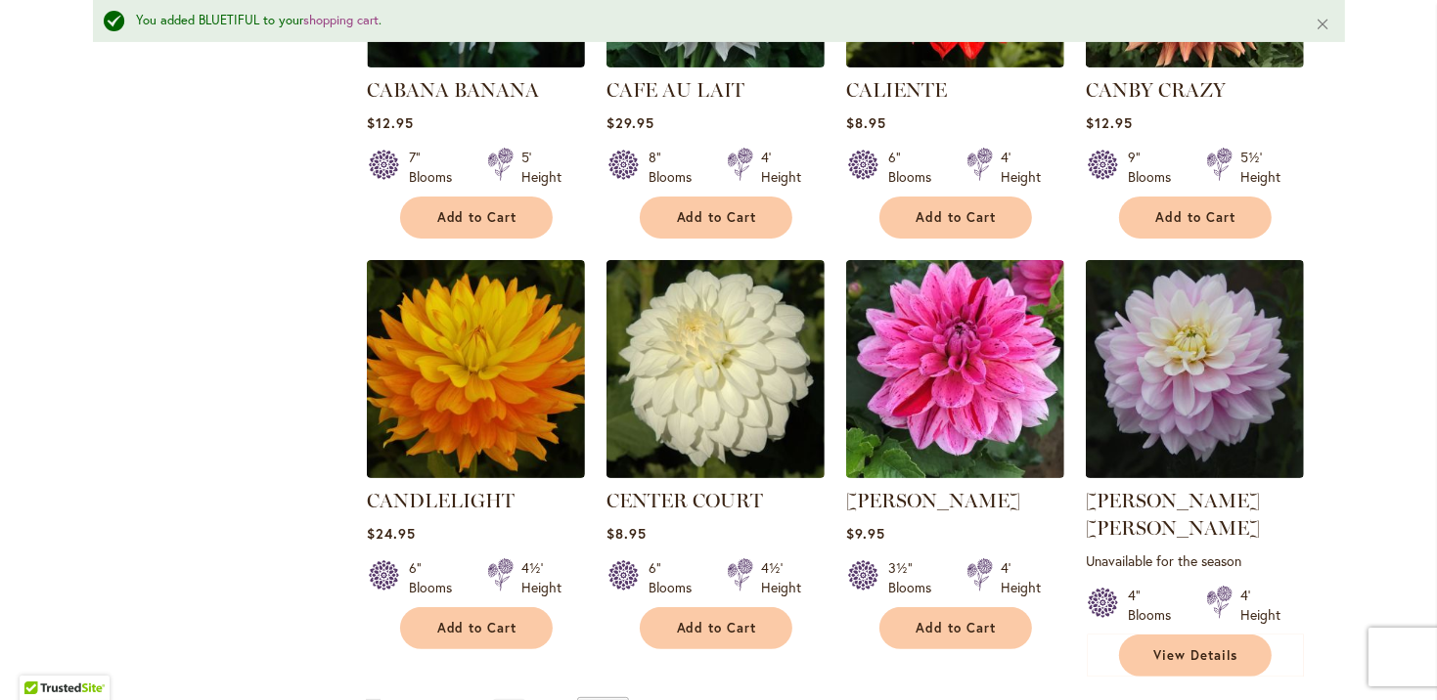
scroll to position [6506, 0]
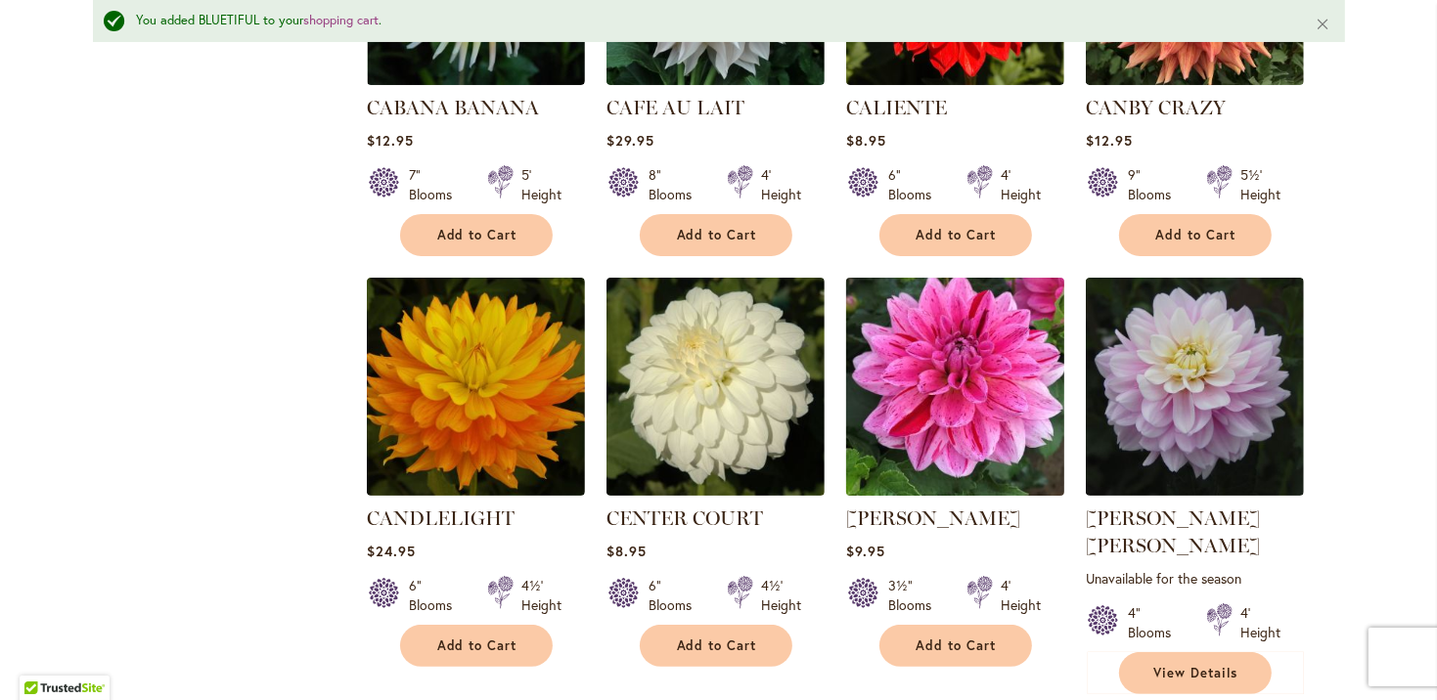
click at [987, 374] on img at bounding box center [954, 386] width 229 height 229
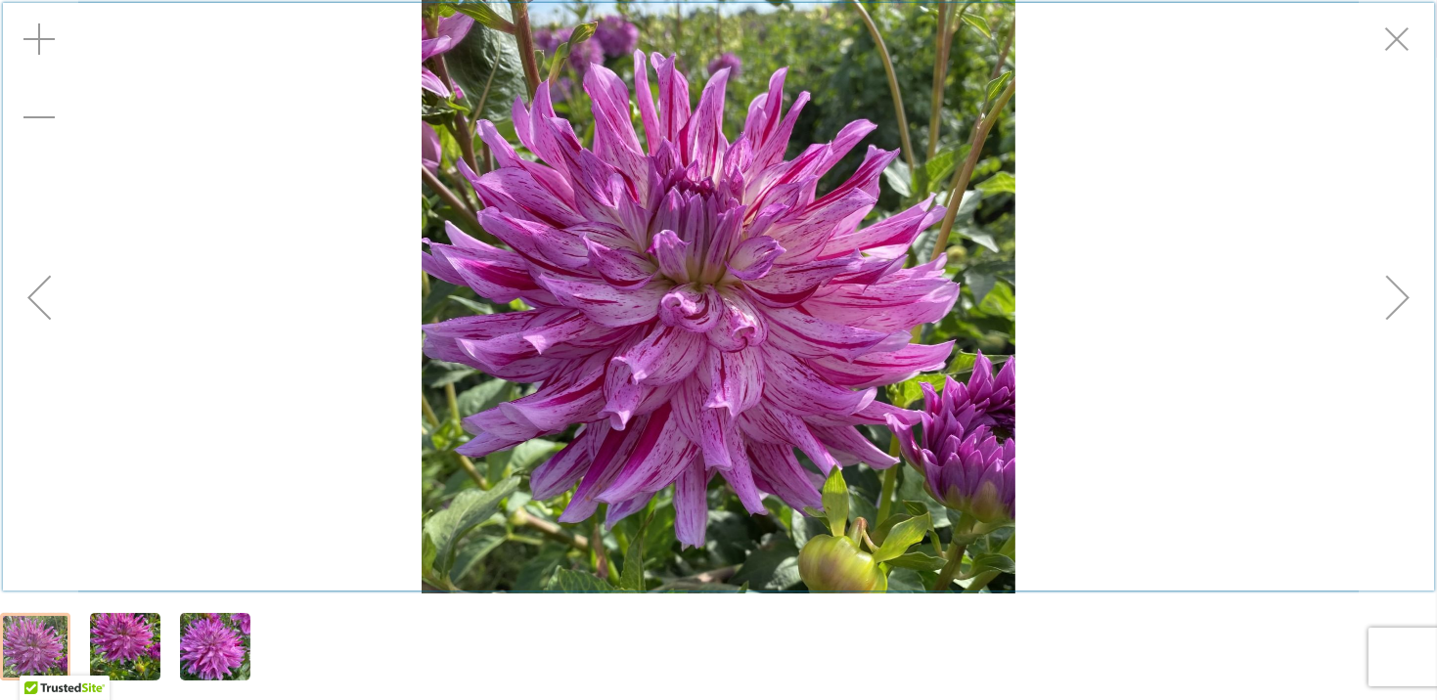
scroll to position [286, 0]
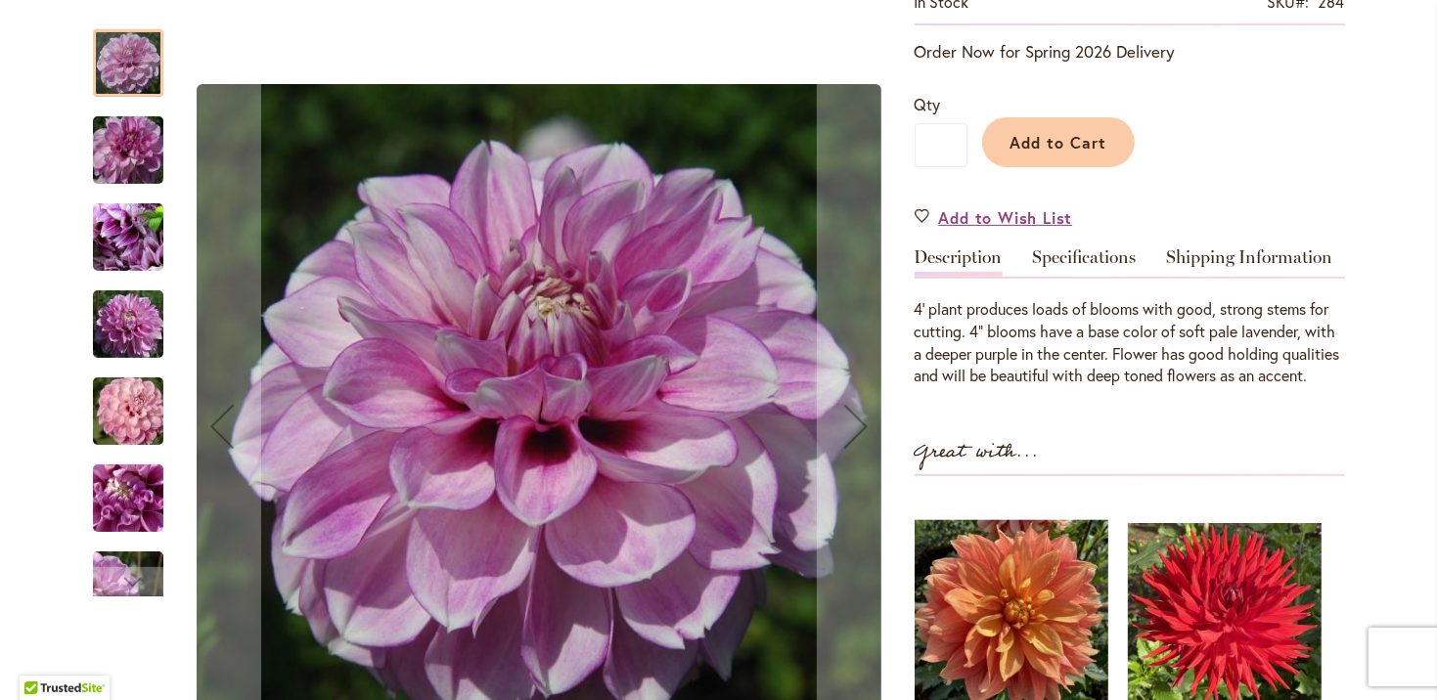
scroll to position [489, 0]
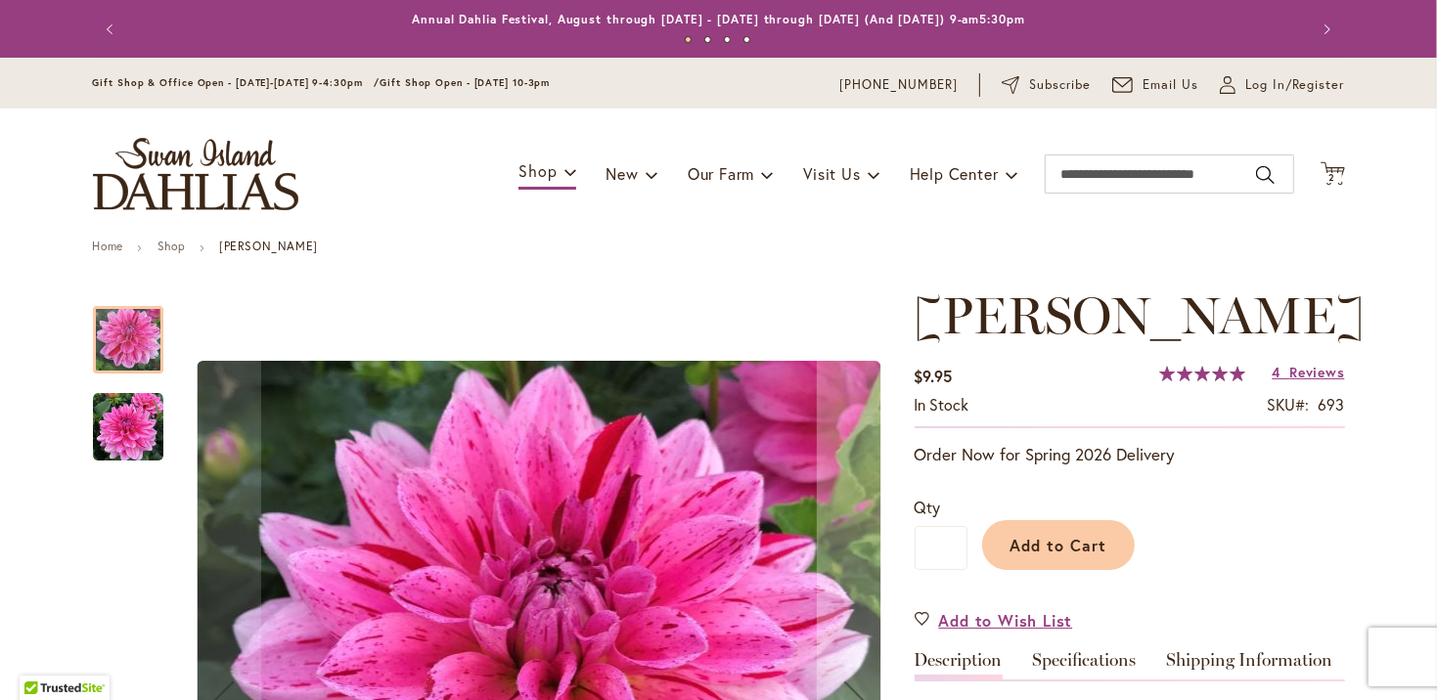
click at [112, 351] on div at bounding box center [128, 339] width 70 height 67
click at [107, 407] on img "CHA CHING" at bounding box center [128, 427] width 70 height 70
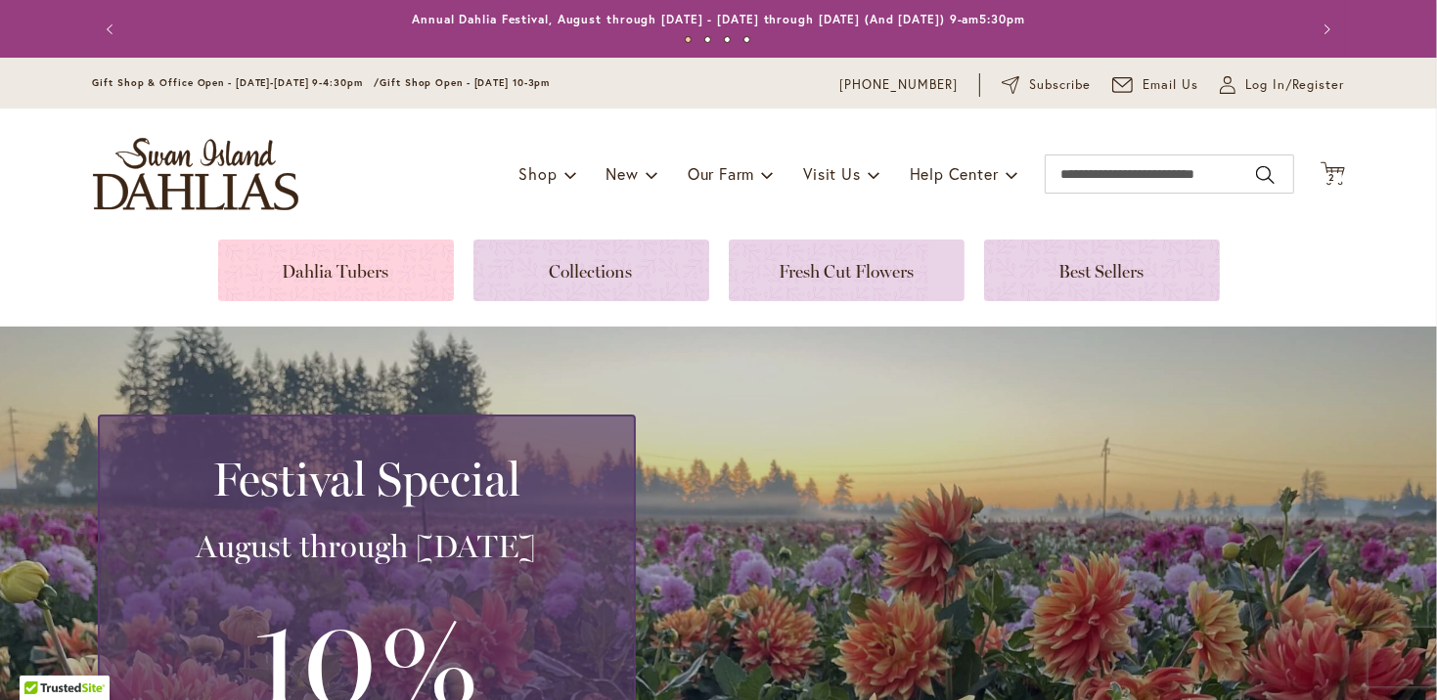
click at [301, 282] on link at bounding box center [336, 271] width 236 height 62
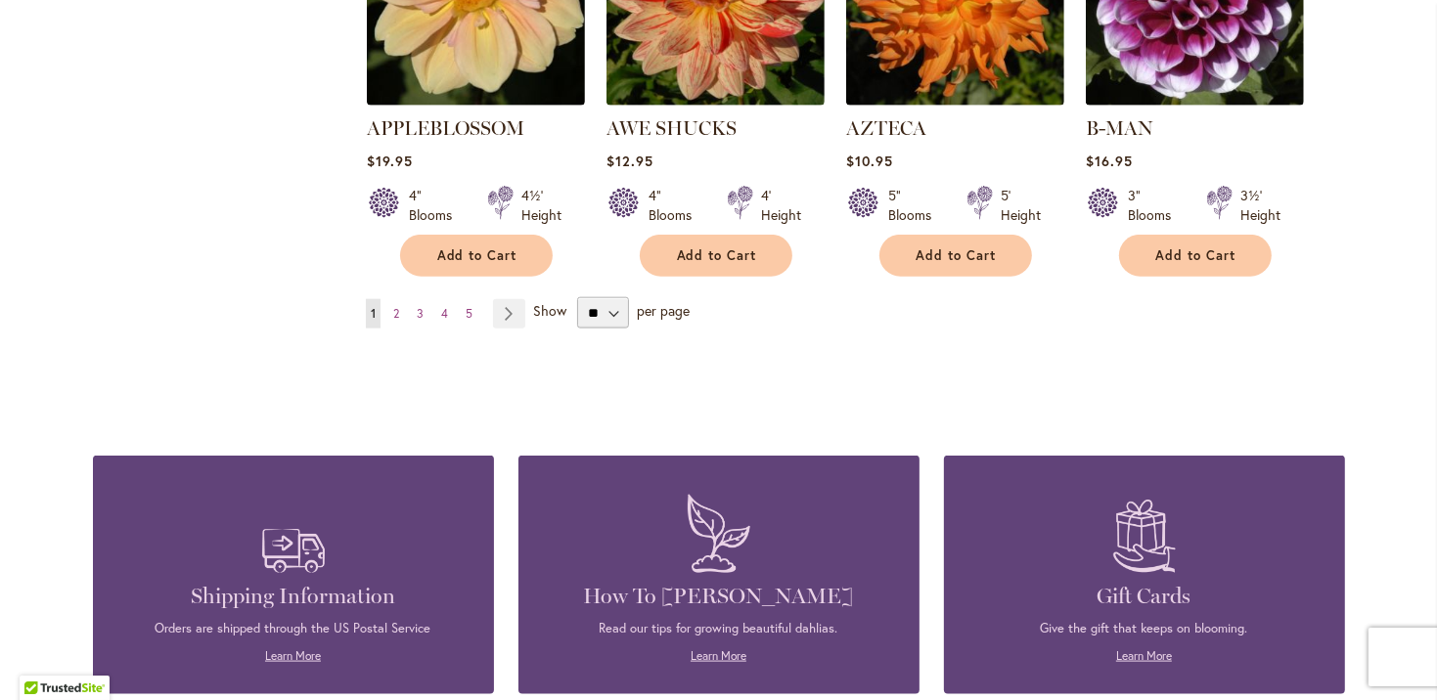
scroll to position [1858, 0]
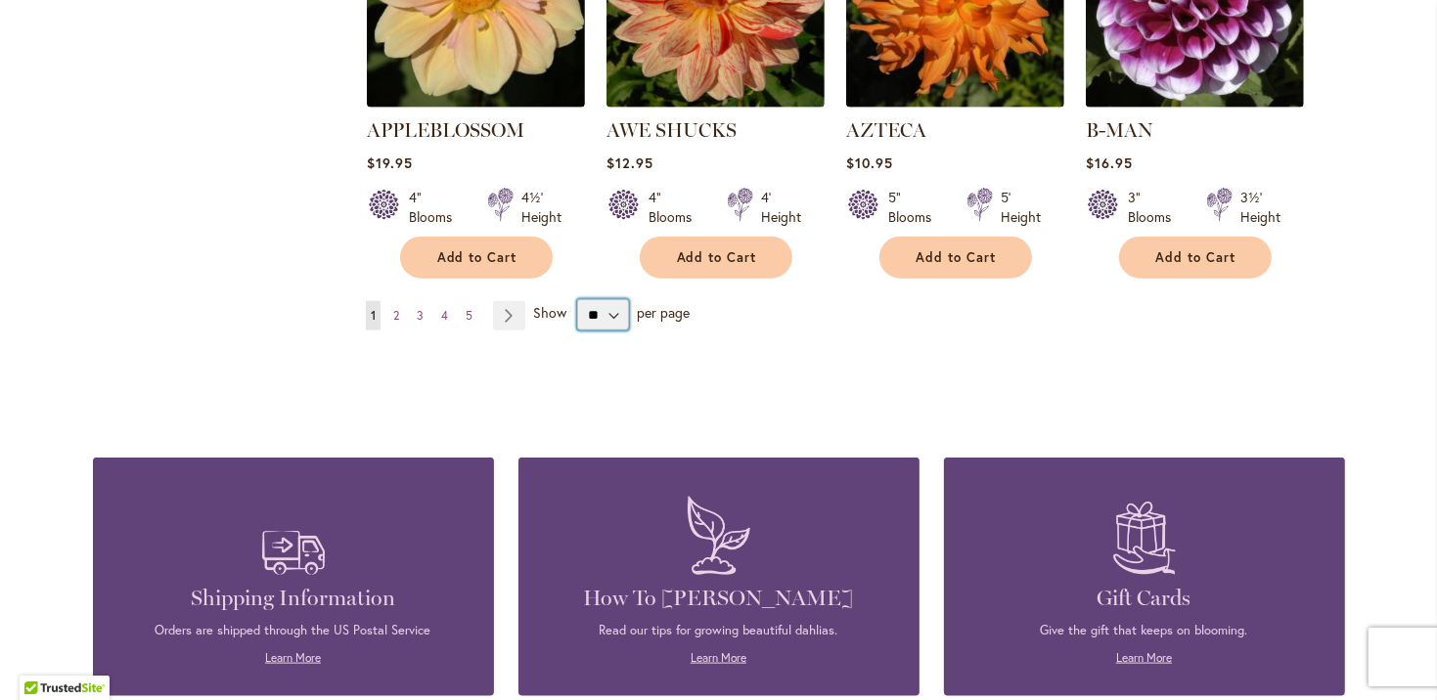
click at [583, 299] on select "** ** ** **" at bounding box center [603, 314] width 52 height 31
select select "**"
click at [577, 299] on select "** ** ** **" at bounding box center [603, 314] width 52 height 31
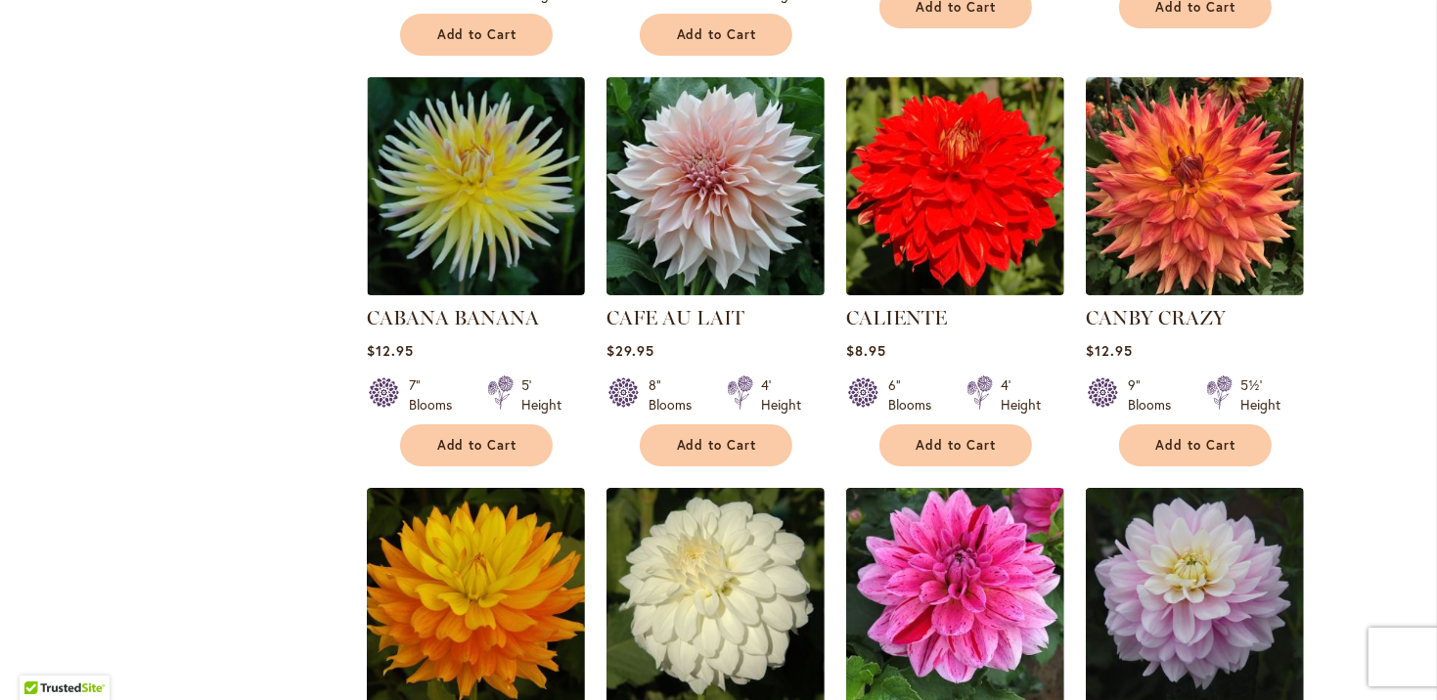
scroll to position [6455, 0]
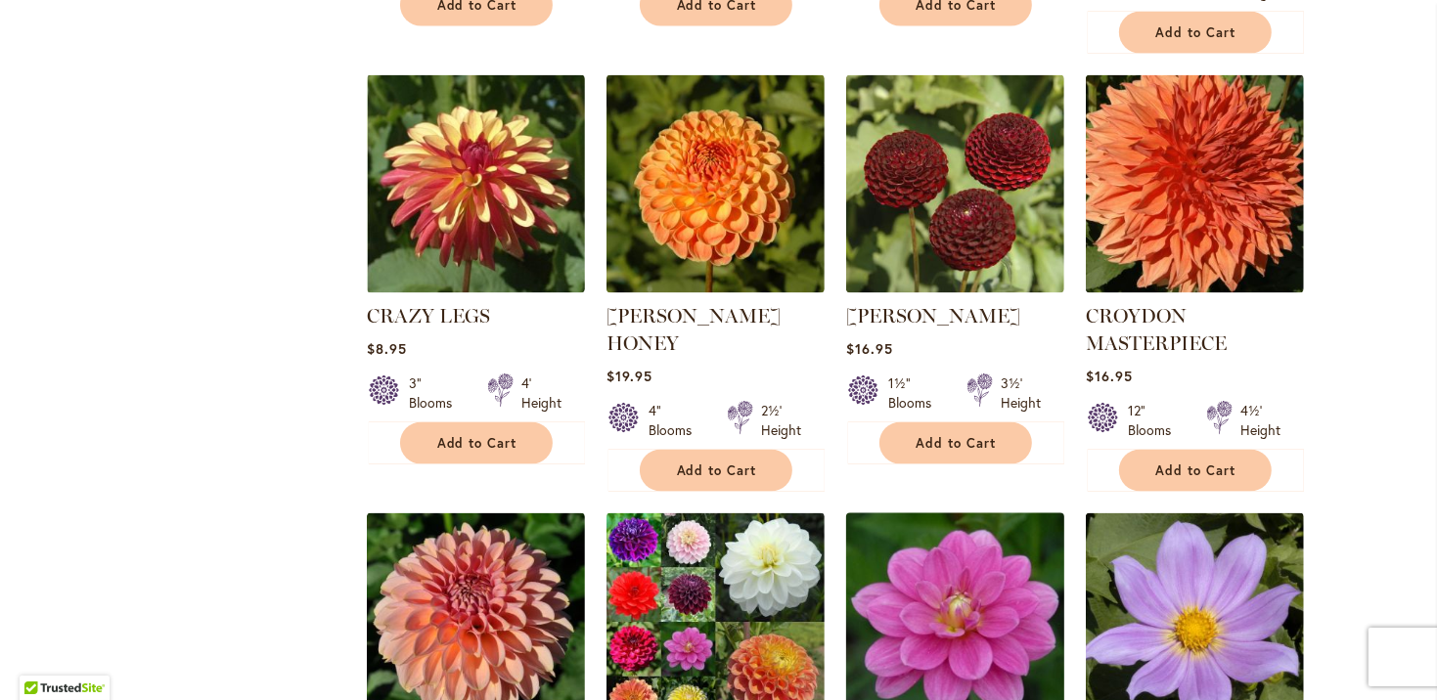
scroll to position [2543, 0]
